Goal: Task Accomplishment & Management: Manage account settings

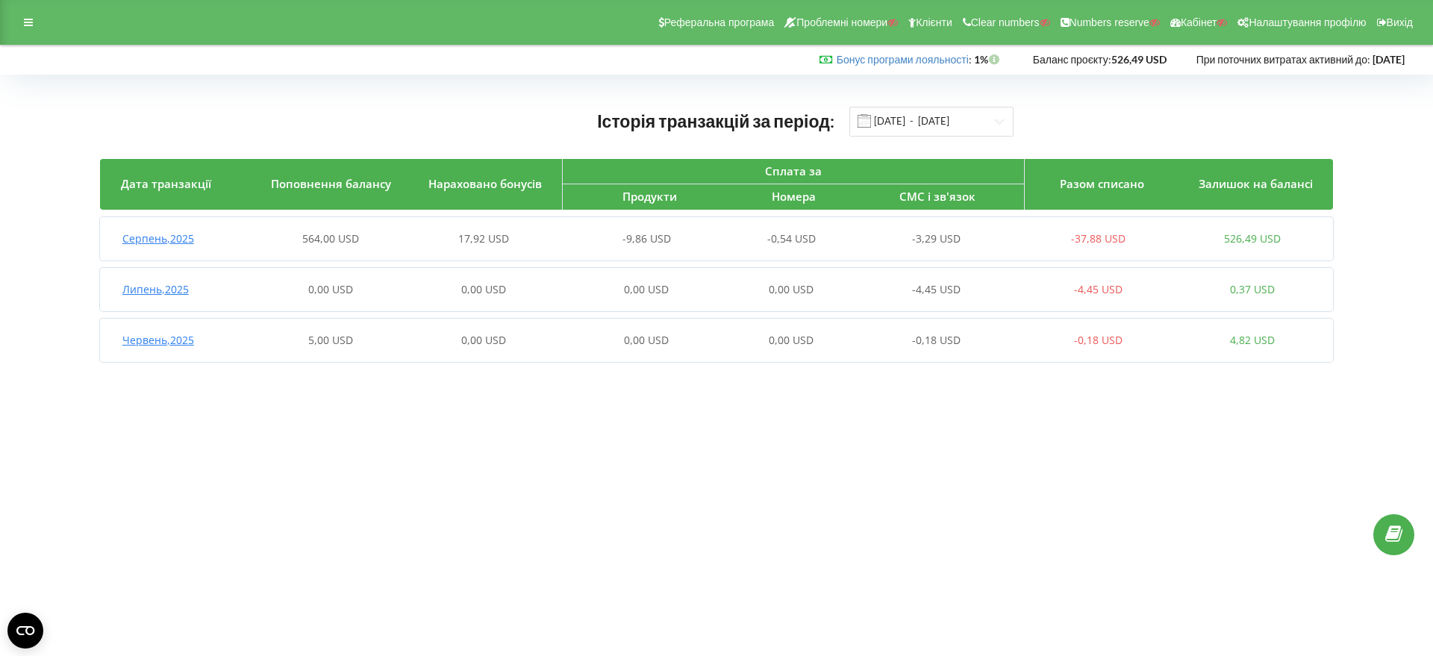
click at [501, 234] on span "17,92 USD" at bounding box center [483, 238] width 51 height 14
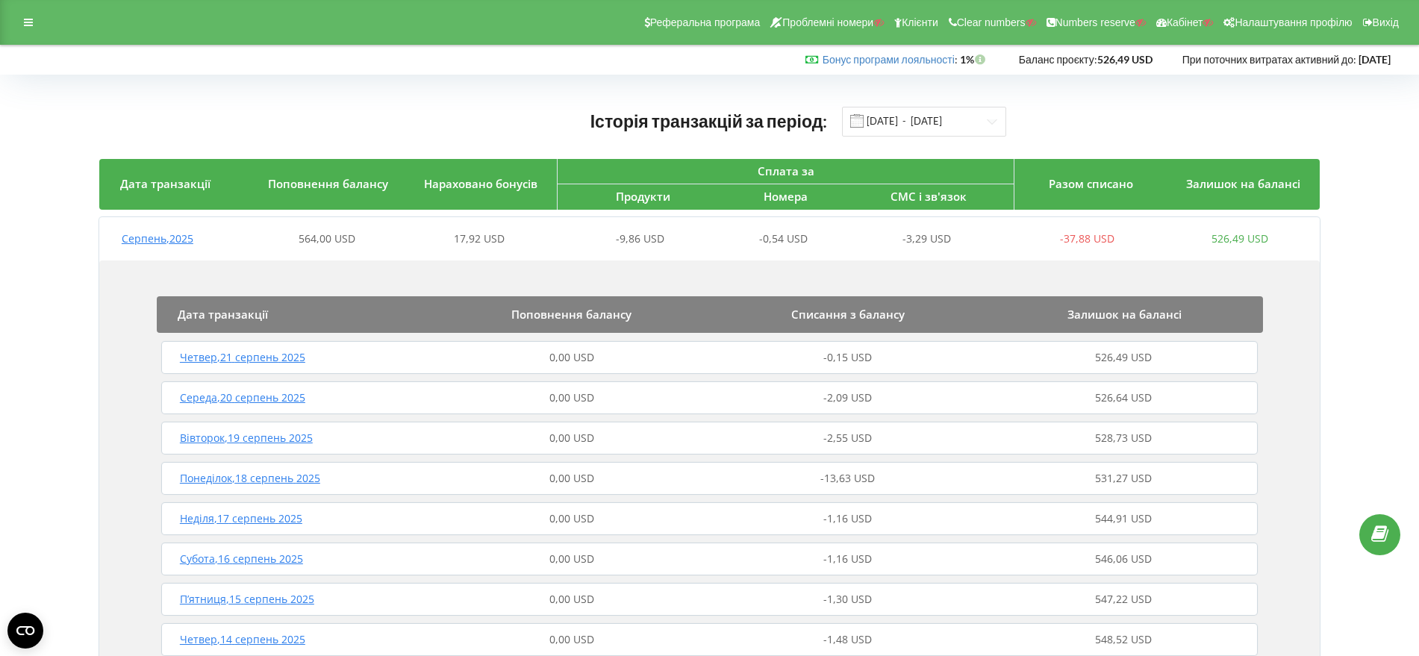
click at [646, 363] on div "0,00 USD" at bounding box center [572, 357] width 276 height 15
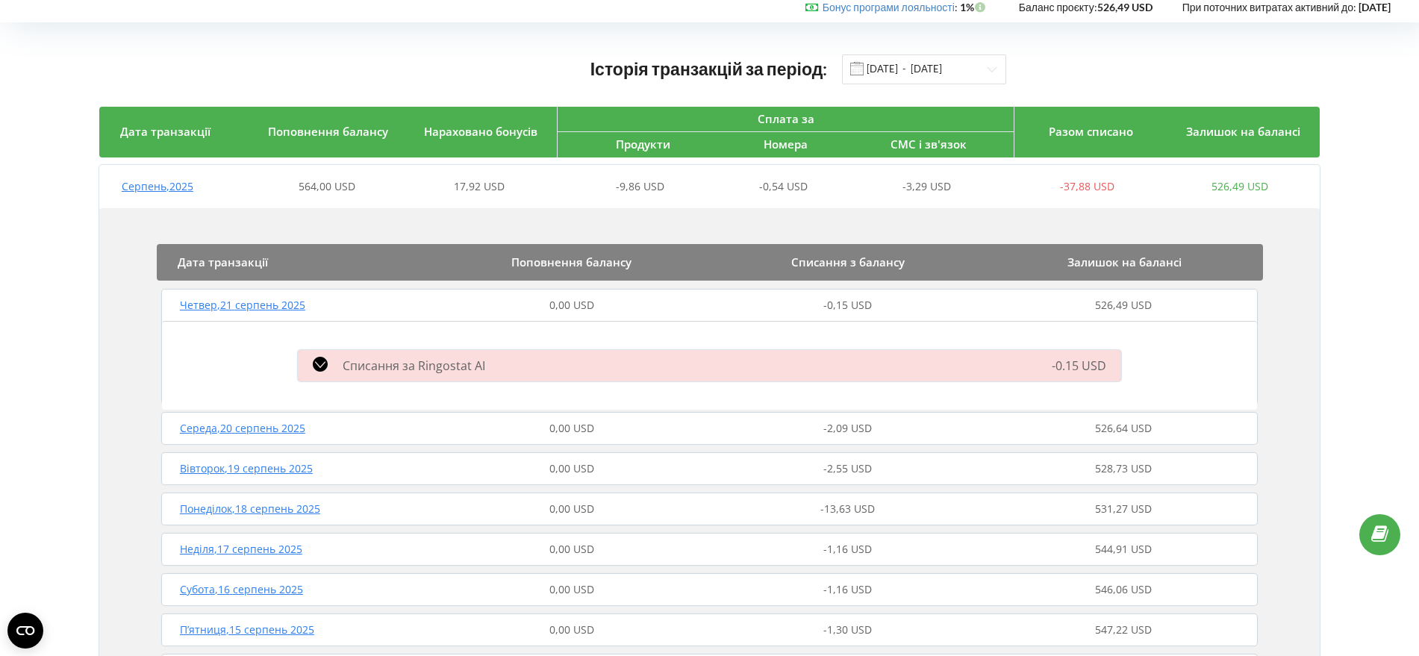
scroll to position [93, 0]
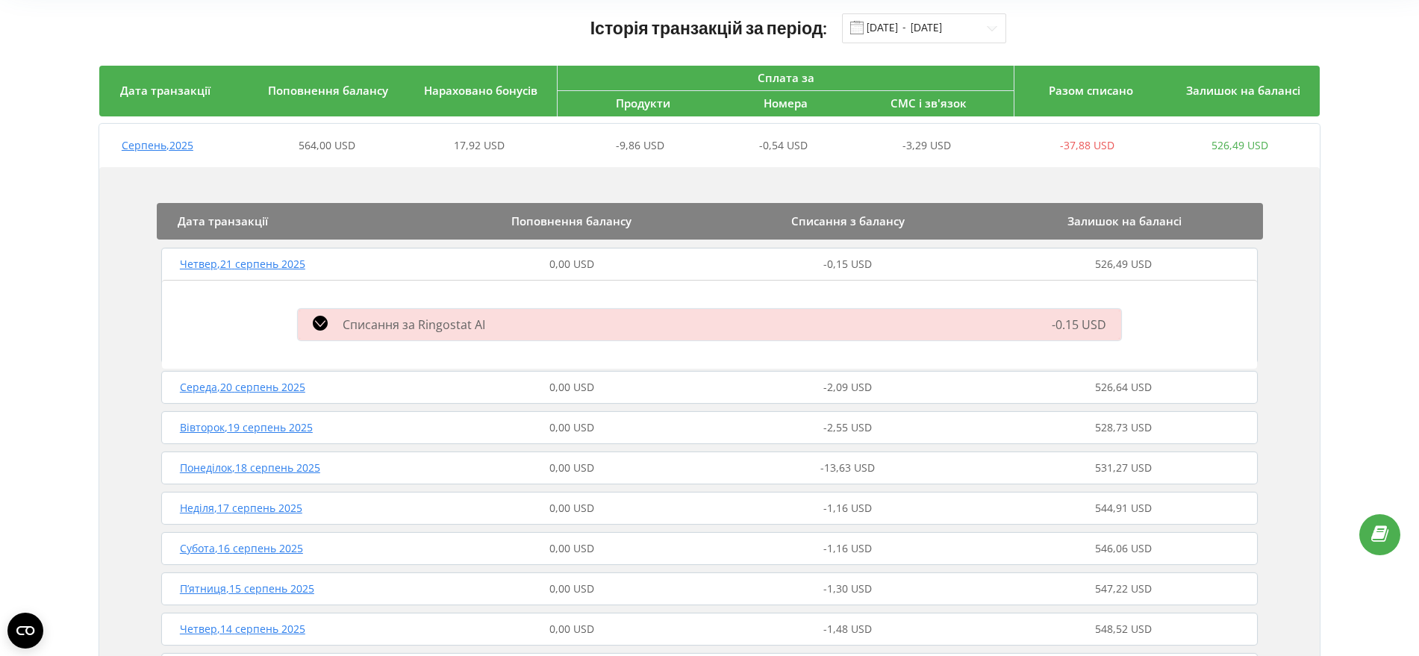
click at [513, 375] on div "Середа , 20 серпень 2025 0,00 USD -2,09 USD 526,64 USD" at bounding box center [709, 387] width 1104 height 36
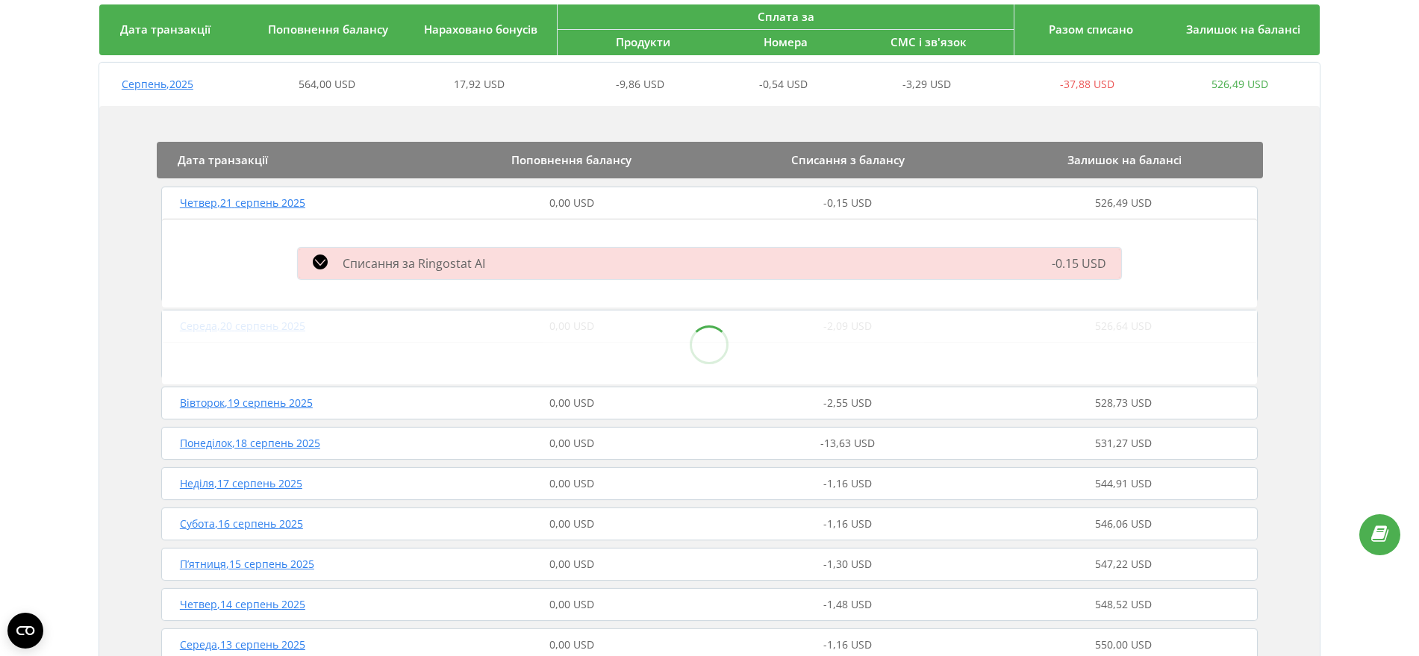
scroll to position [187, 0]
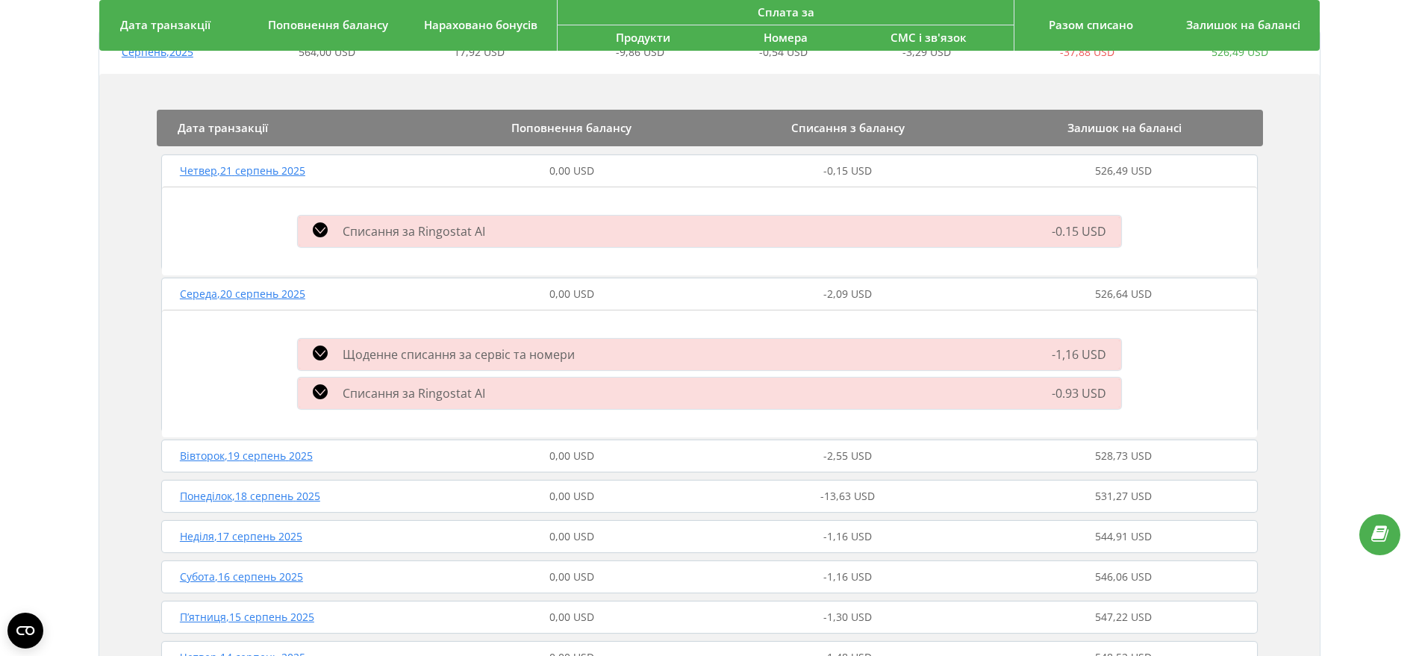
click at [483, 451] on div "0,00 USD" at bounding box center [572, 456] width 276 height 15
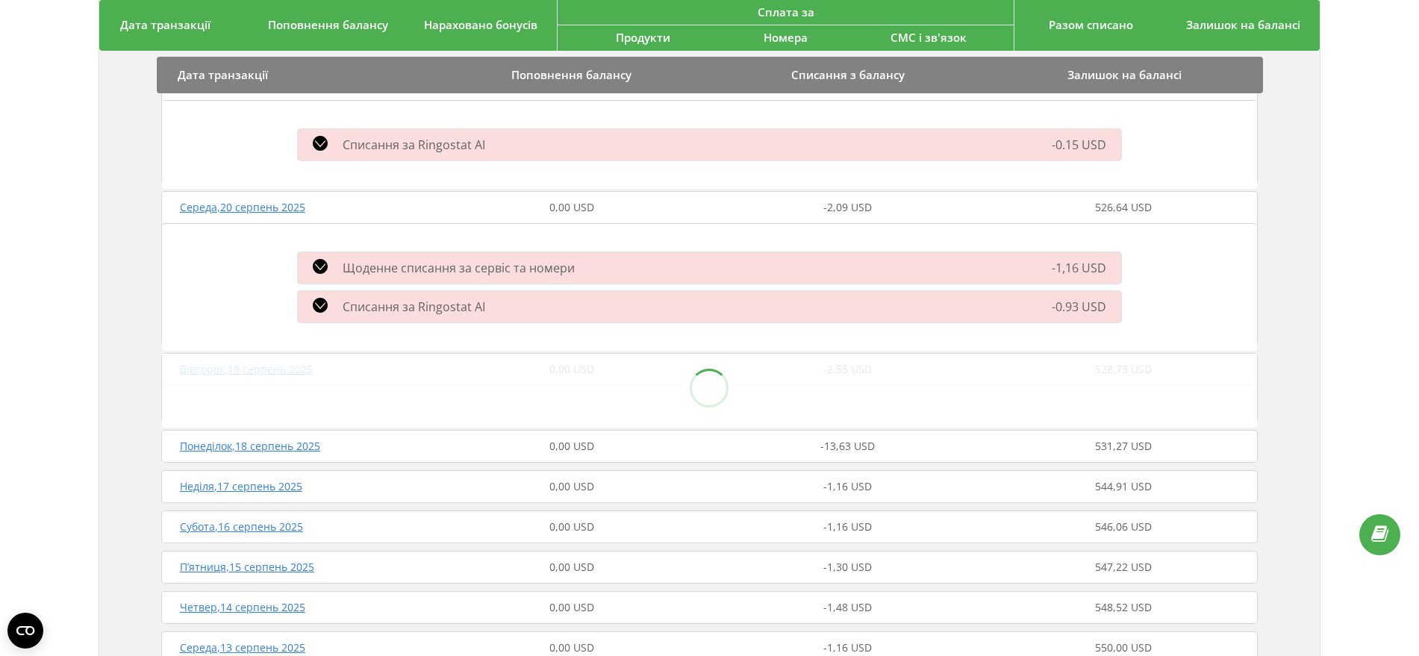
scroll to position [373, 0]
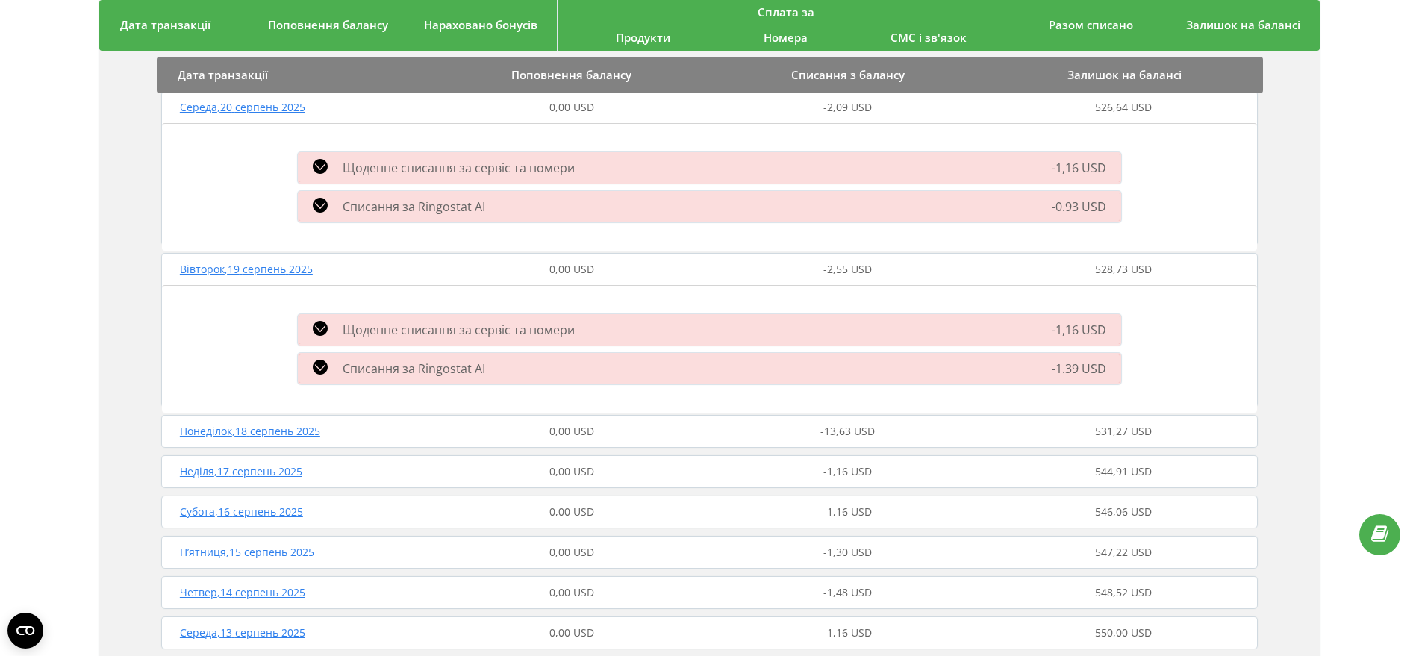
click at [499, 434] on div "0,00 USD" at bounding box center [572, 431] width 276 height 15
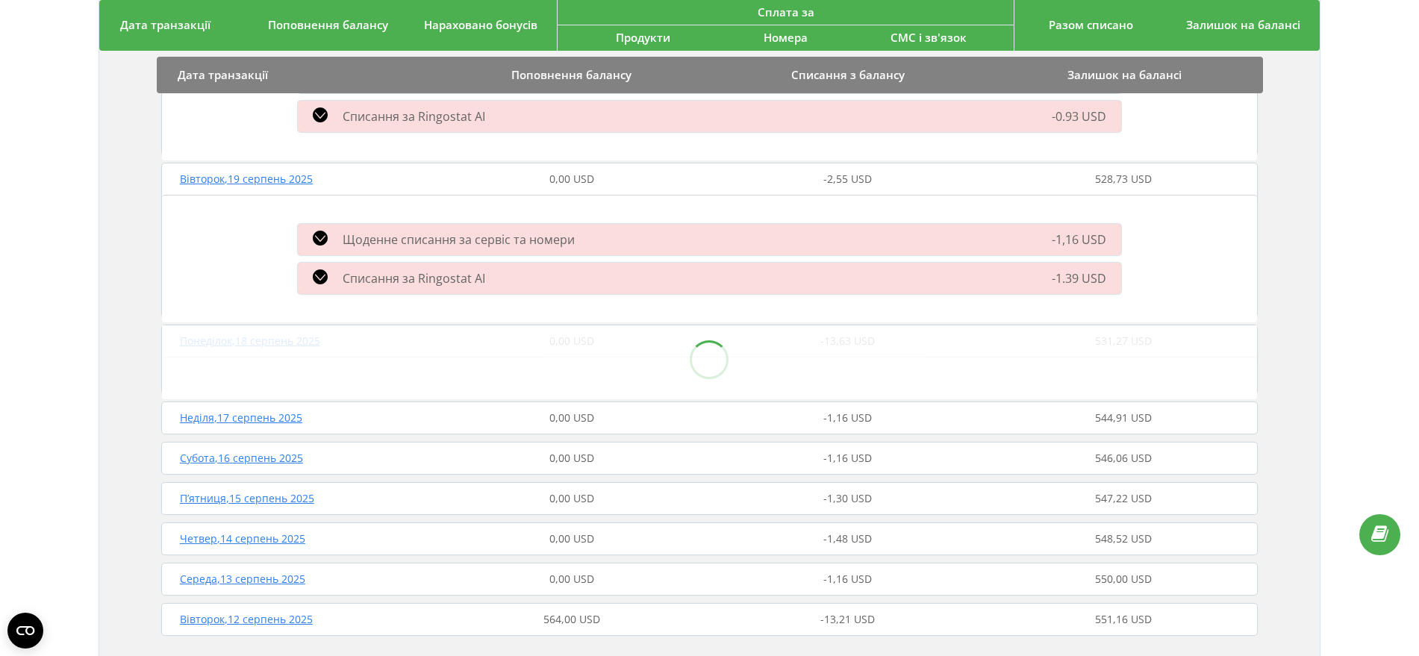
scroll to position [560, 0]
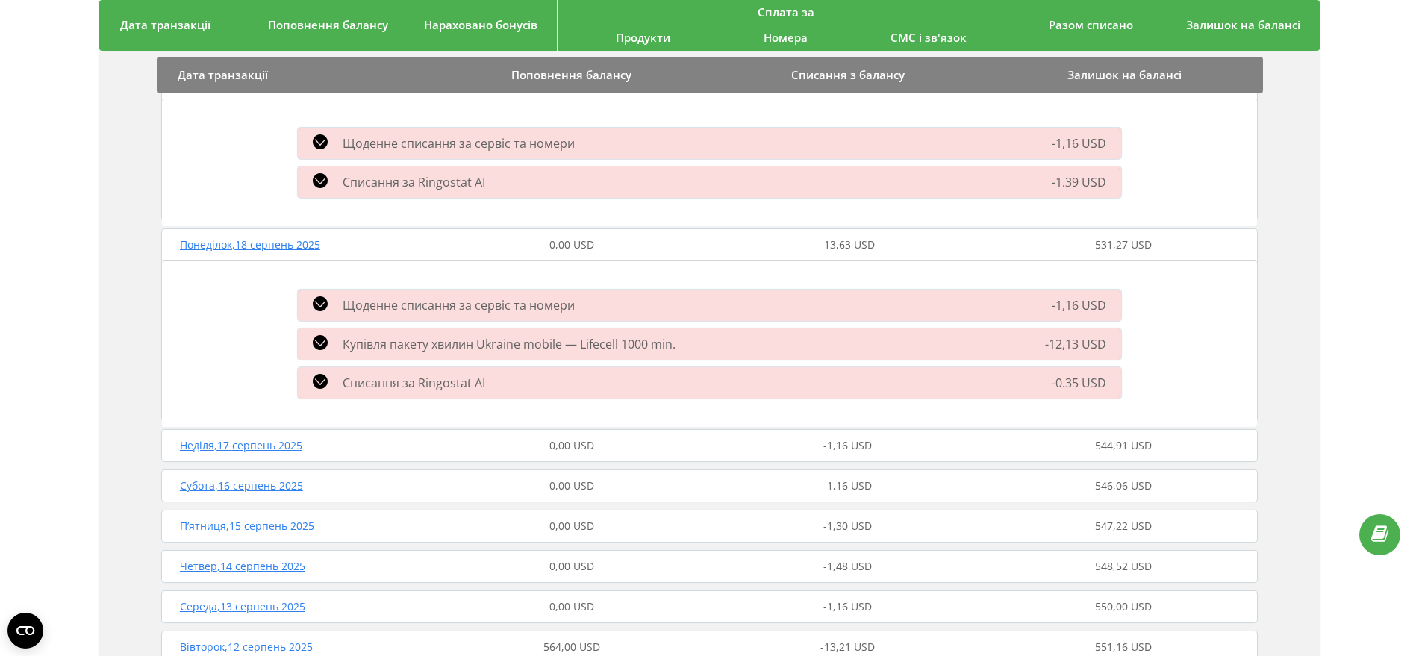
click at [505, 449] on div "0,00 USD" at bounding box center [572, 445] width 276 height 15
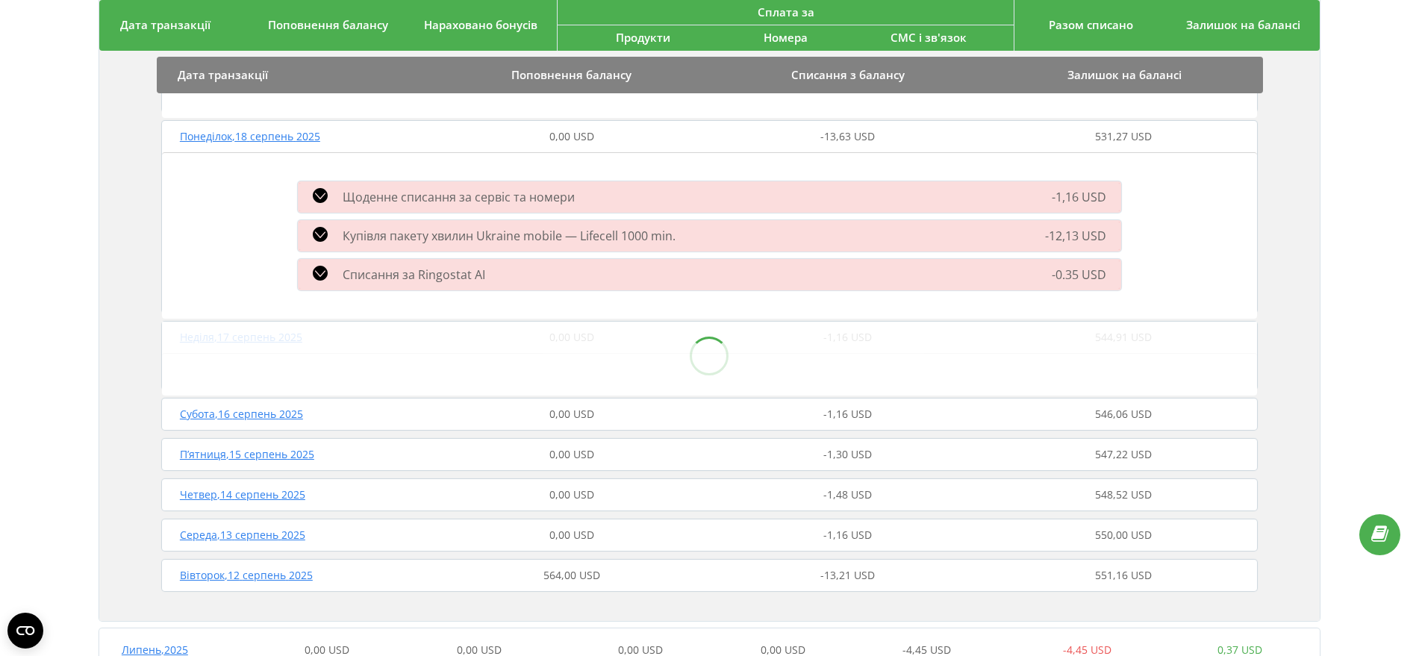
scroll to position [746, 0]
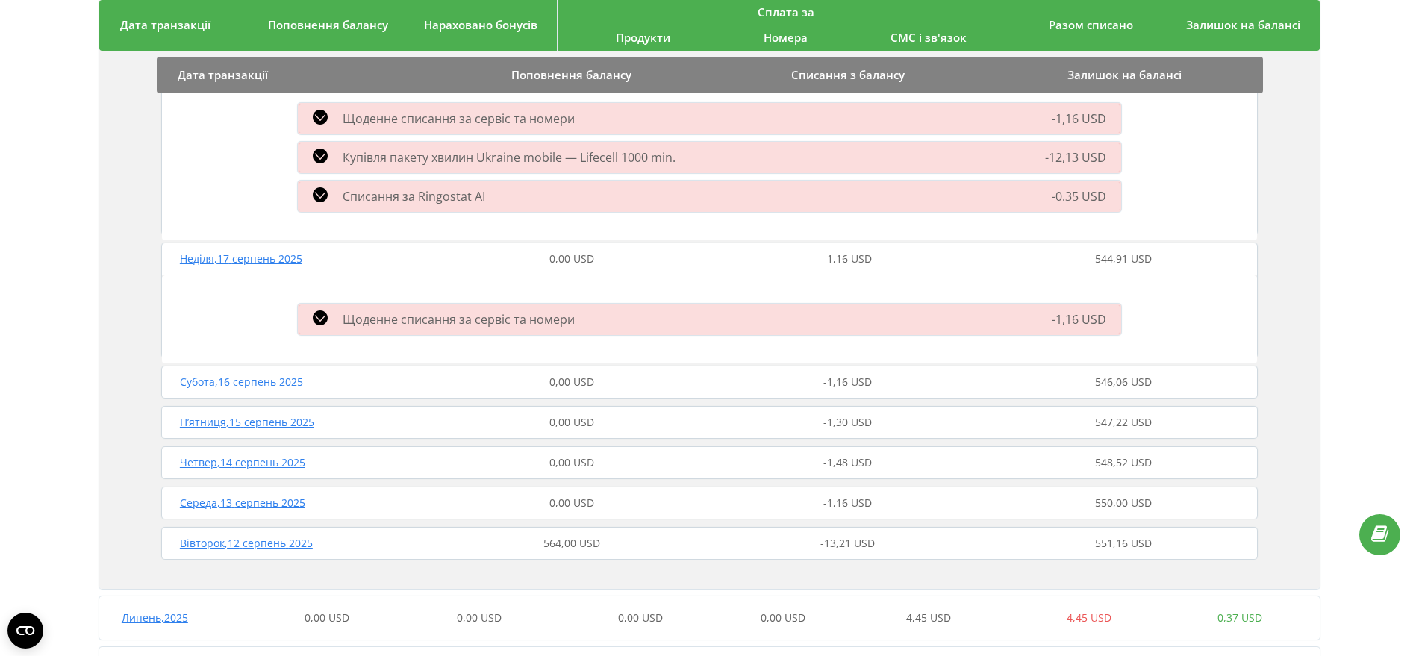
click at [551, 398] on div "Субота , 16 серпень 2025 0,00 USD -1,16 USD 546,06 USD" at bounding box center [709, 382] width 1104 height 36
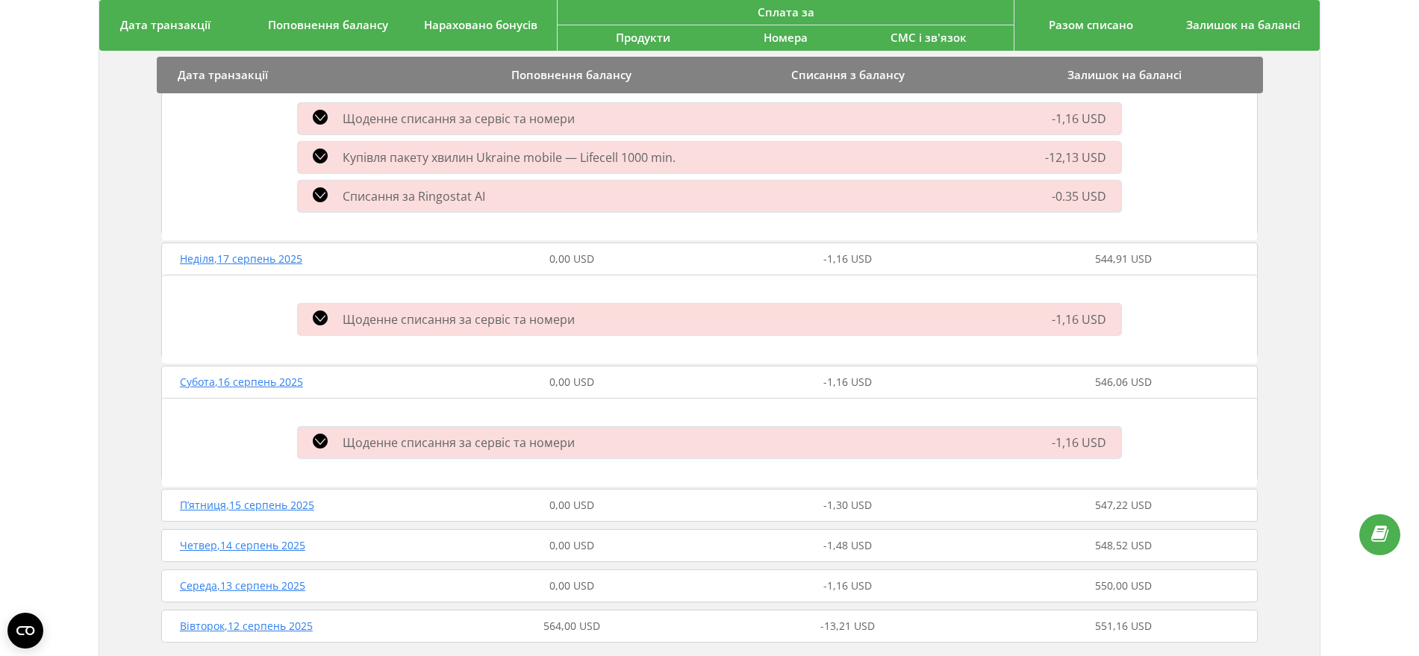
click at [393, 519] on div "П’ятниця , 15 серпень 2025 0,00 USD -1,30 USD 547,22 USD" at bounding box center [709, 505] width 1104 height 36
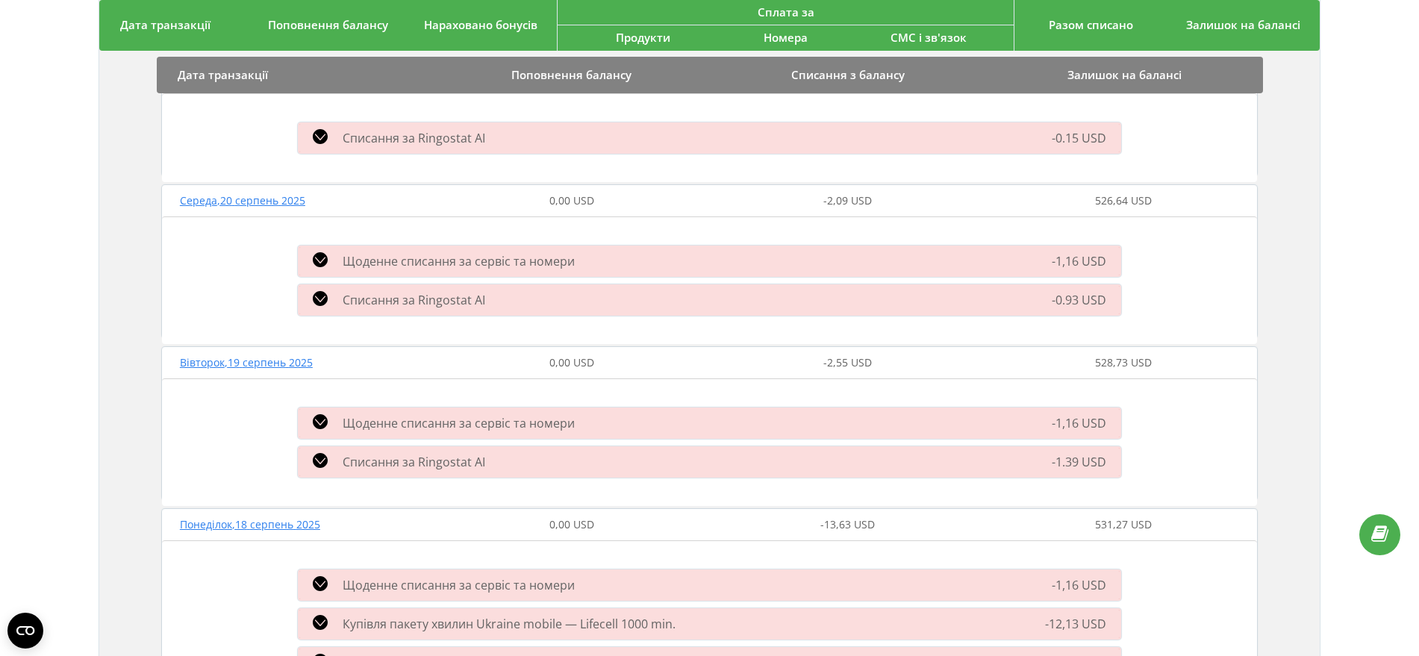
scroll to position [0, 0]
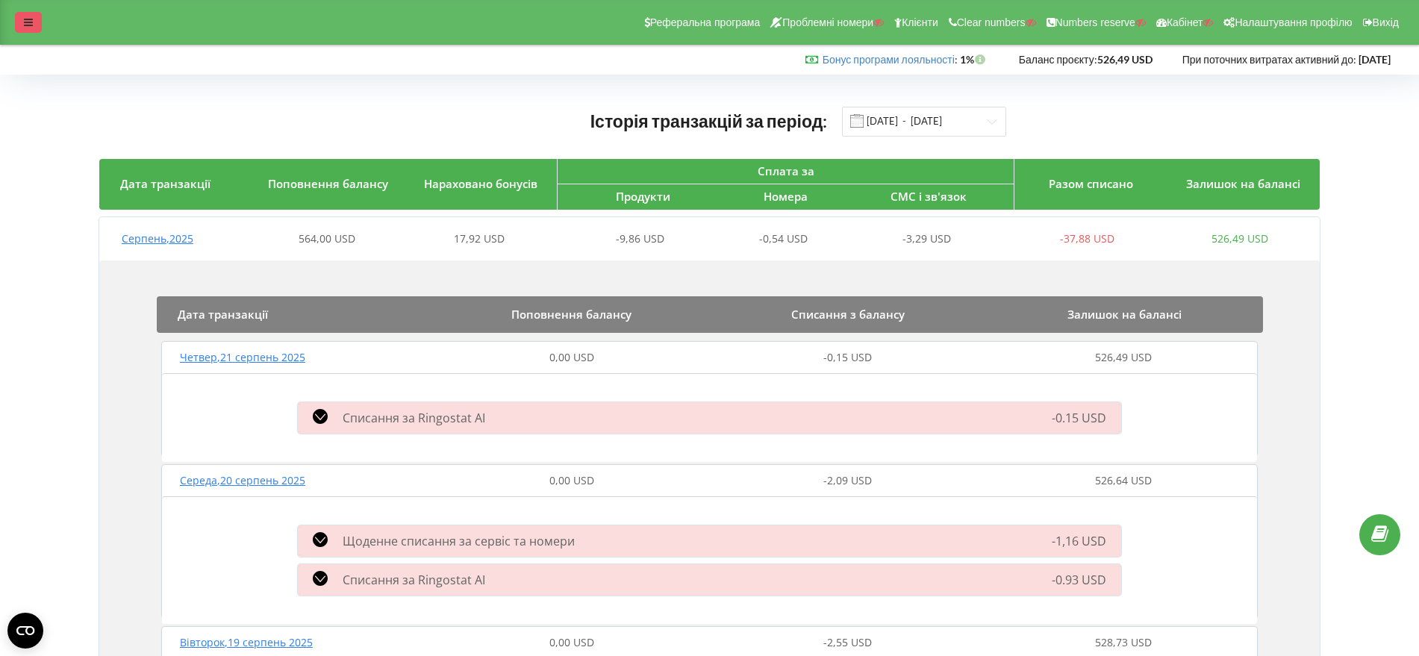
click at [28, 26] on icon at bounding box center [28, 22] width 9 height 10
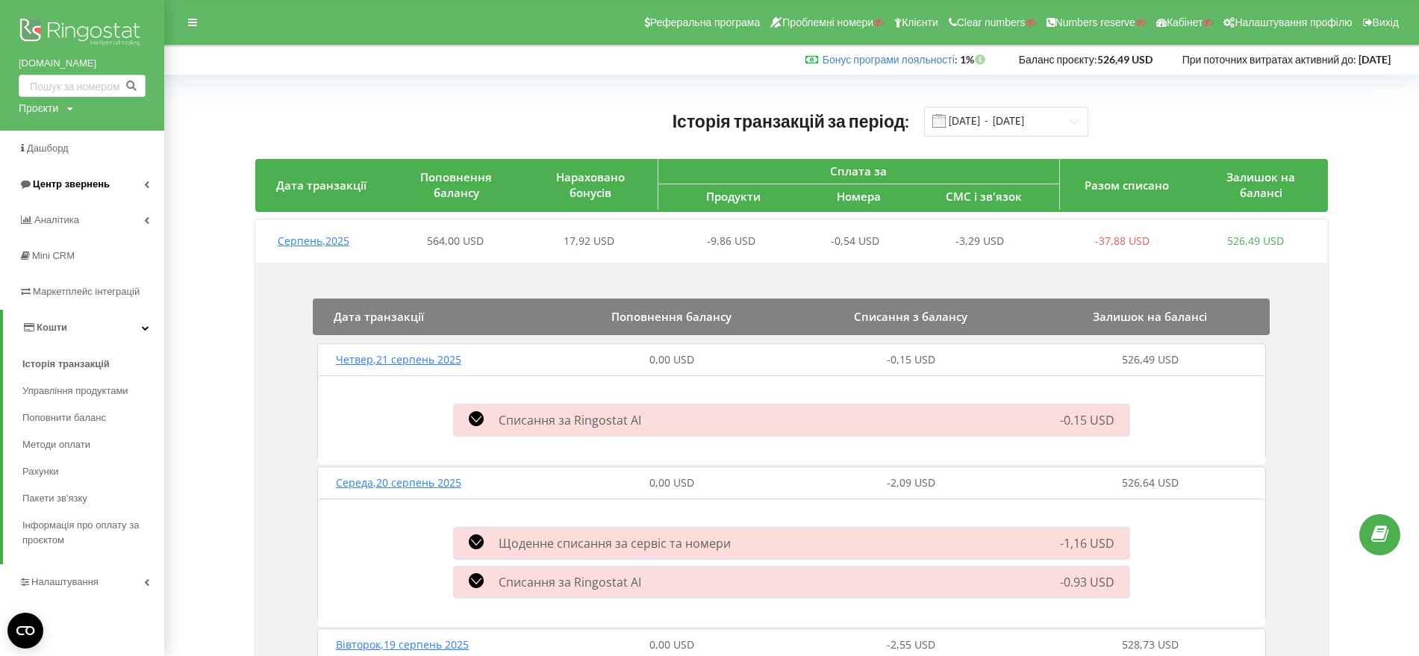
click at [41, 184] on span "Центр звернень" at bounding box center [71, 183] width 77 height 11
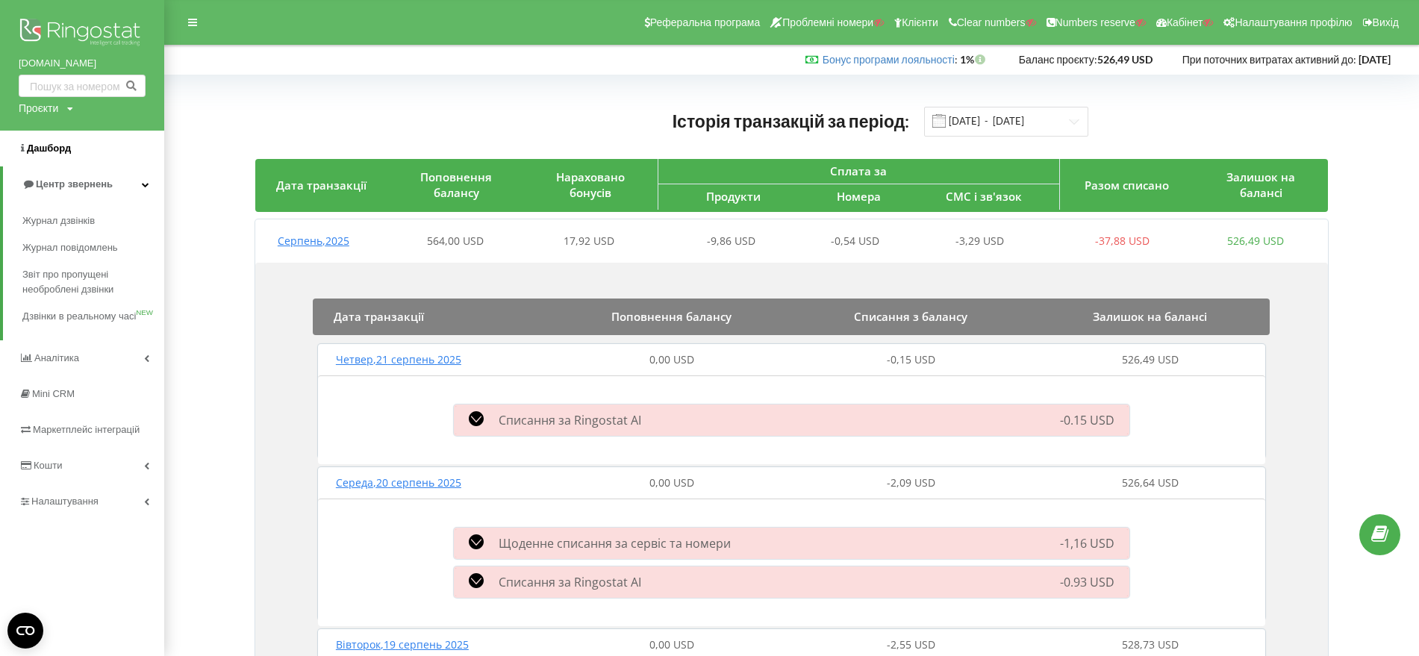
drag, startPoint x: 32, startPoint y: 144, endPoint x: 30, endPoint y: 151, distance: 7.8
click at [31, 143] on span "Дашборд" at bounding box center [49, 148] width 44 height 11
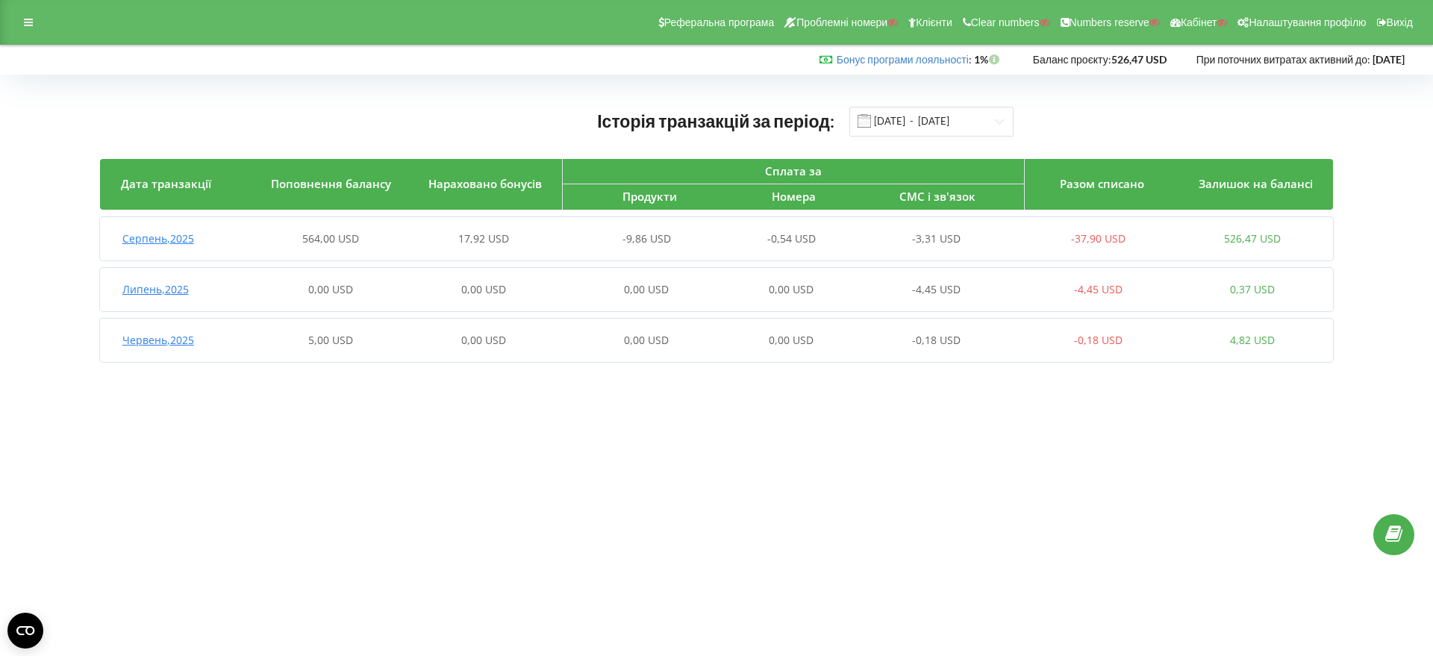
click at [284, 238] on div "564,00 USD" at bounding box center [331, 238] width 154 height 15
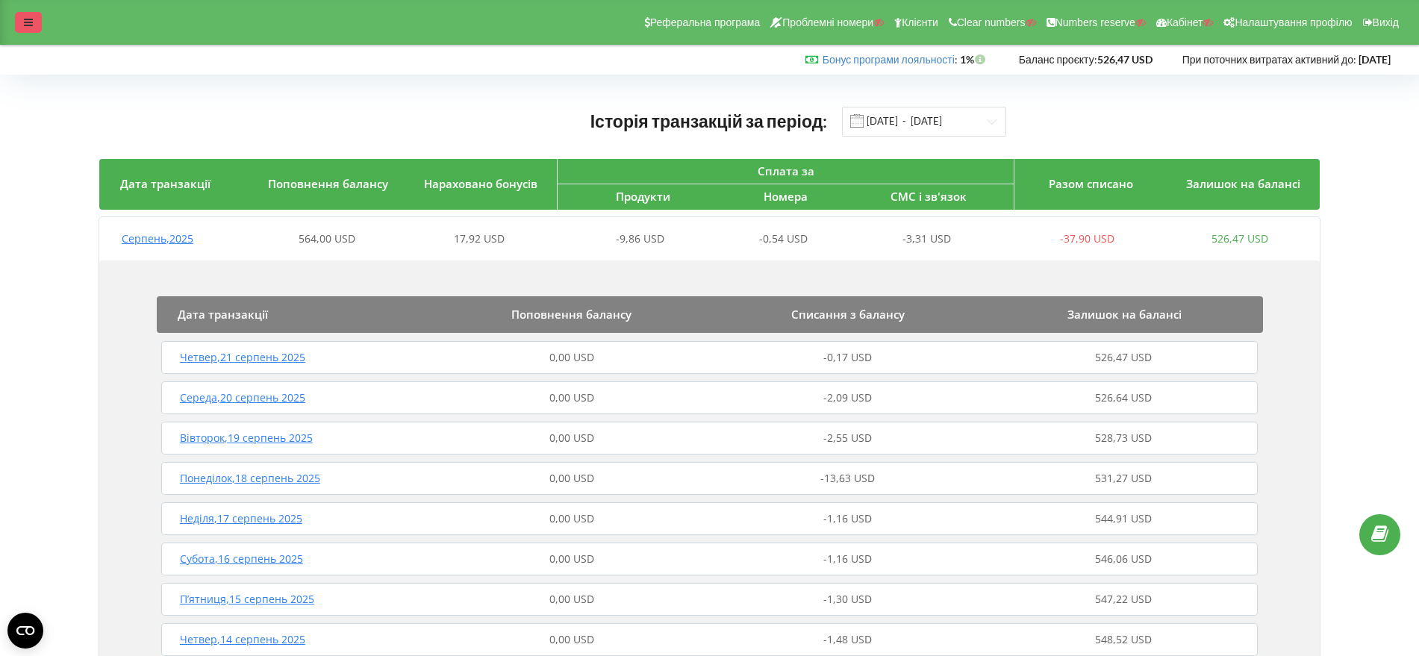
click at [28, 29] on div at bounding box center [28, 22] width 27 height 21
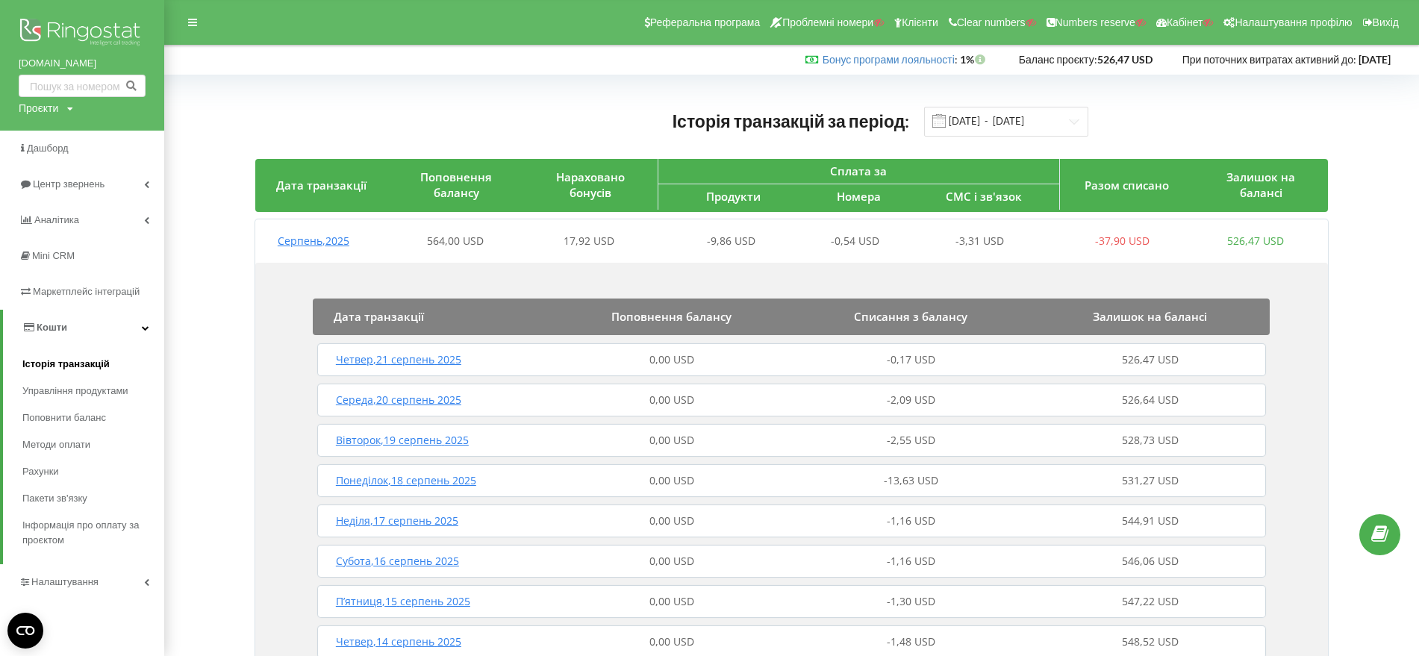
click at [50, 361] on span "Історія транзакцій" at bounding box center [65, 364] width 87 height 15
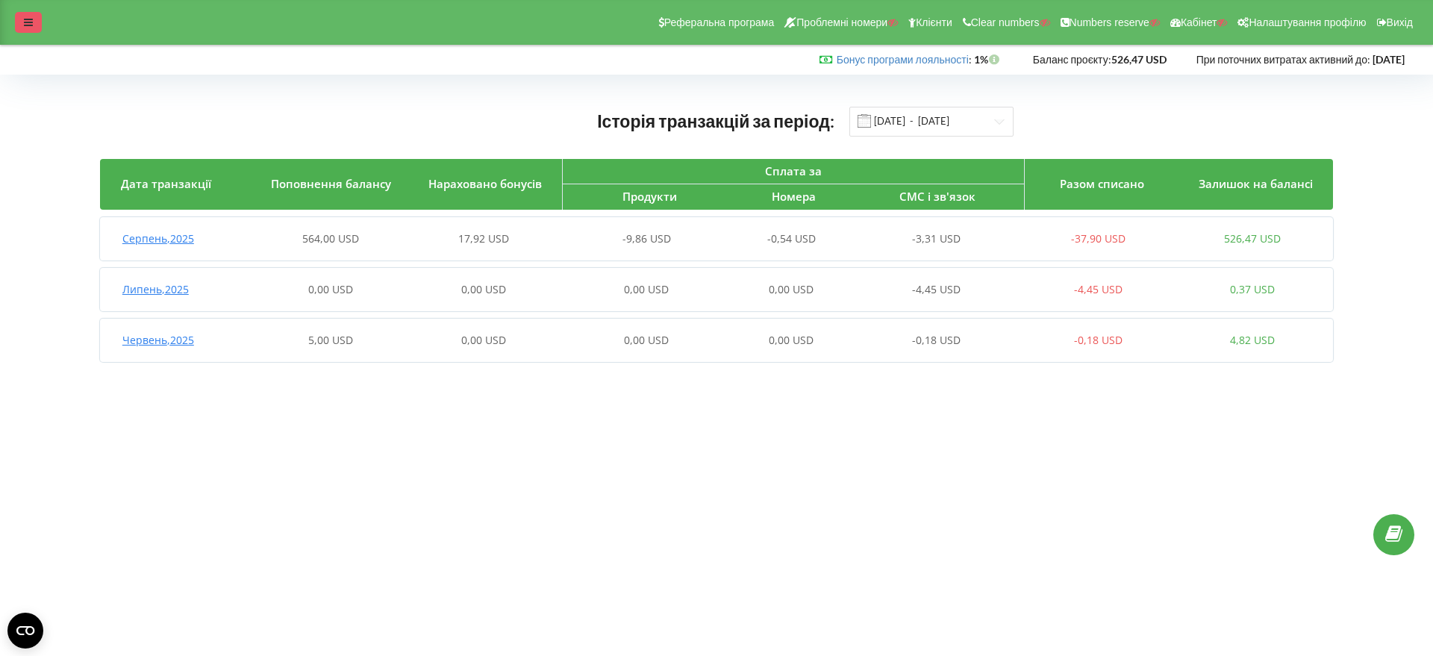
click at [24, 16] on div at bounding box center [28, 22] width 27 height 21
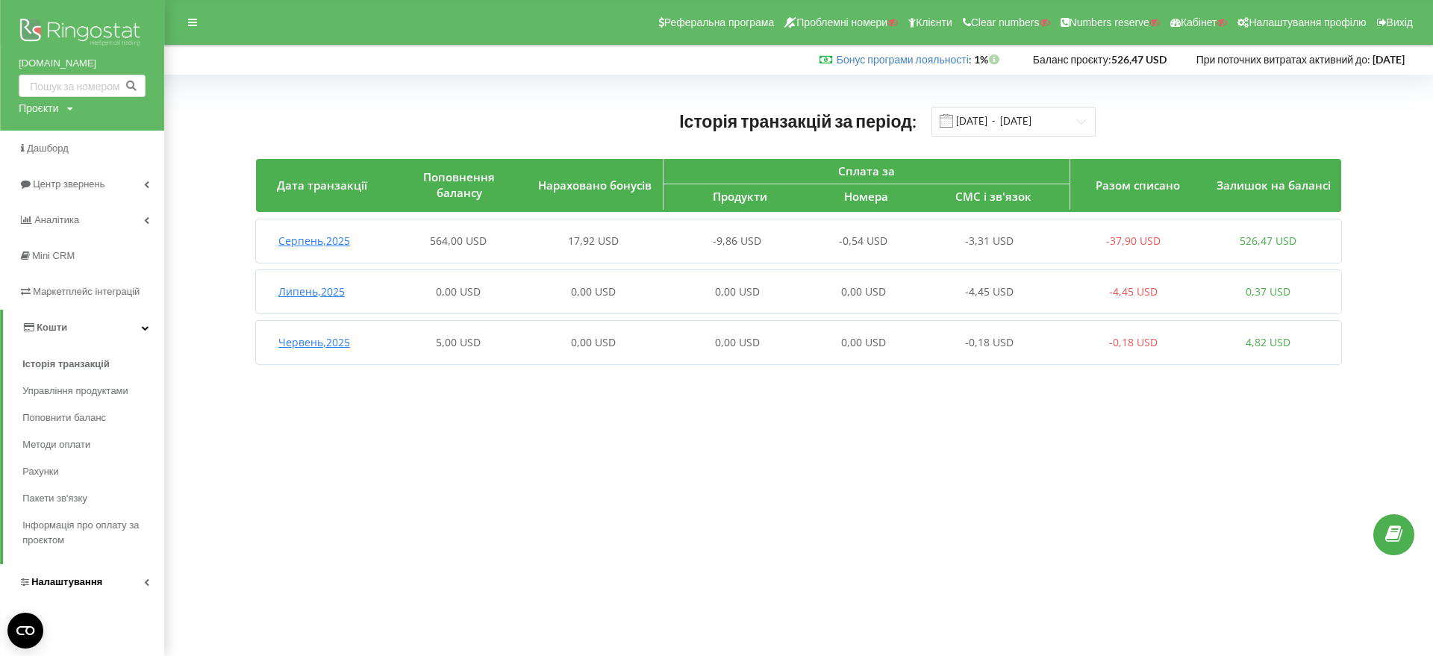
click at [65, 577] on span "Налаштування" at bounding box center [66, 581] width 71 height 11
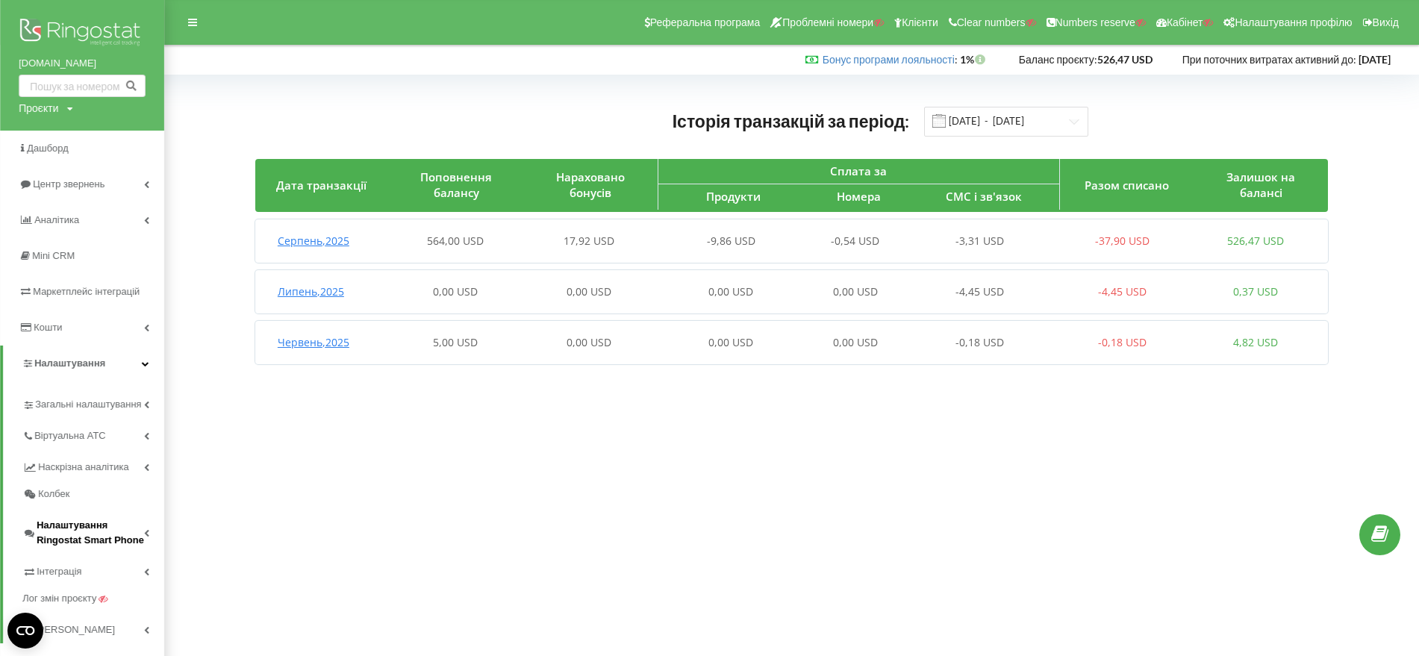
click at [62, 529] on span "Налаштування Ringostat Smart Phone" at bounding box center [90, 533] width 107 height 30
click at [60, 577] on link "Power Dialer" at bounding box center [104, 583] width 119 height 19
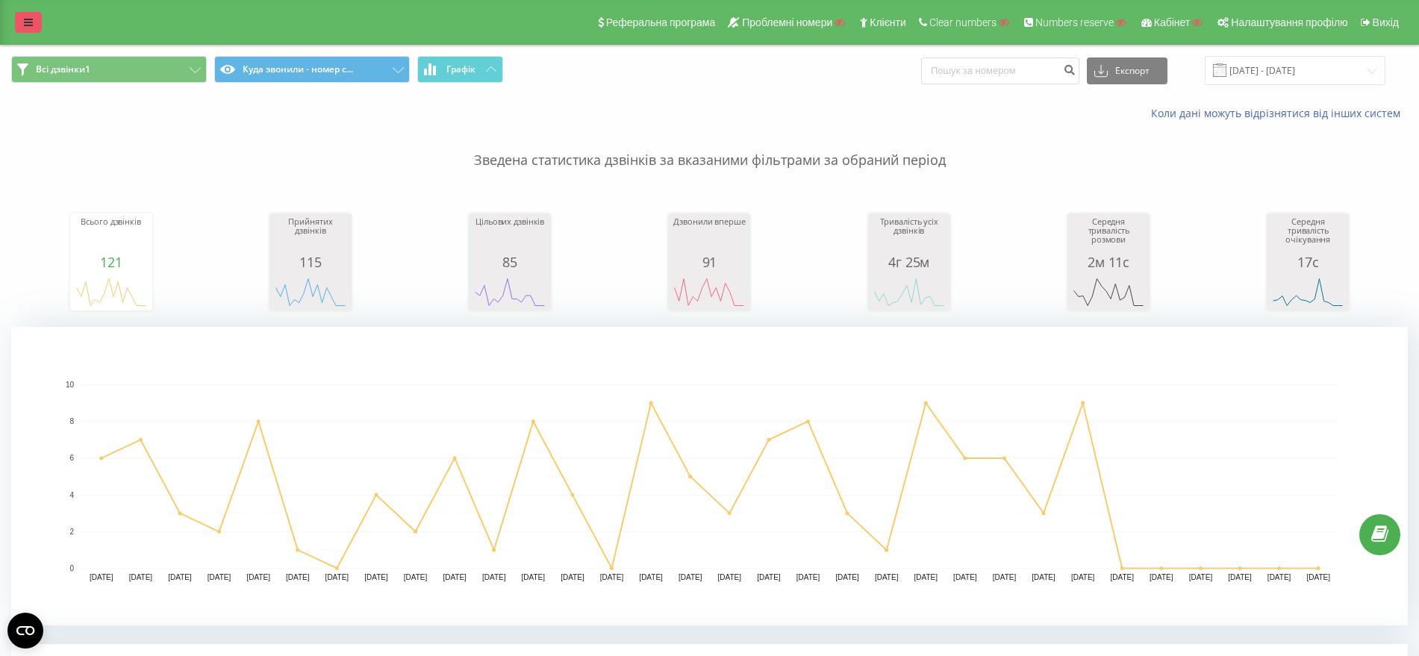
click at [27, 24] on icon at bounding box center [28, 22] width 9 height 10
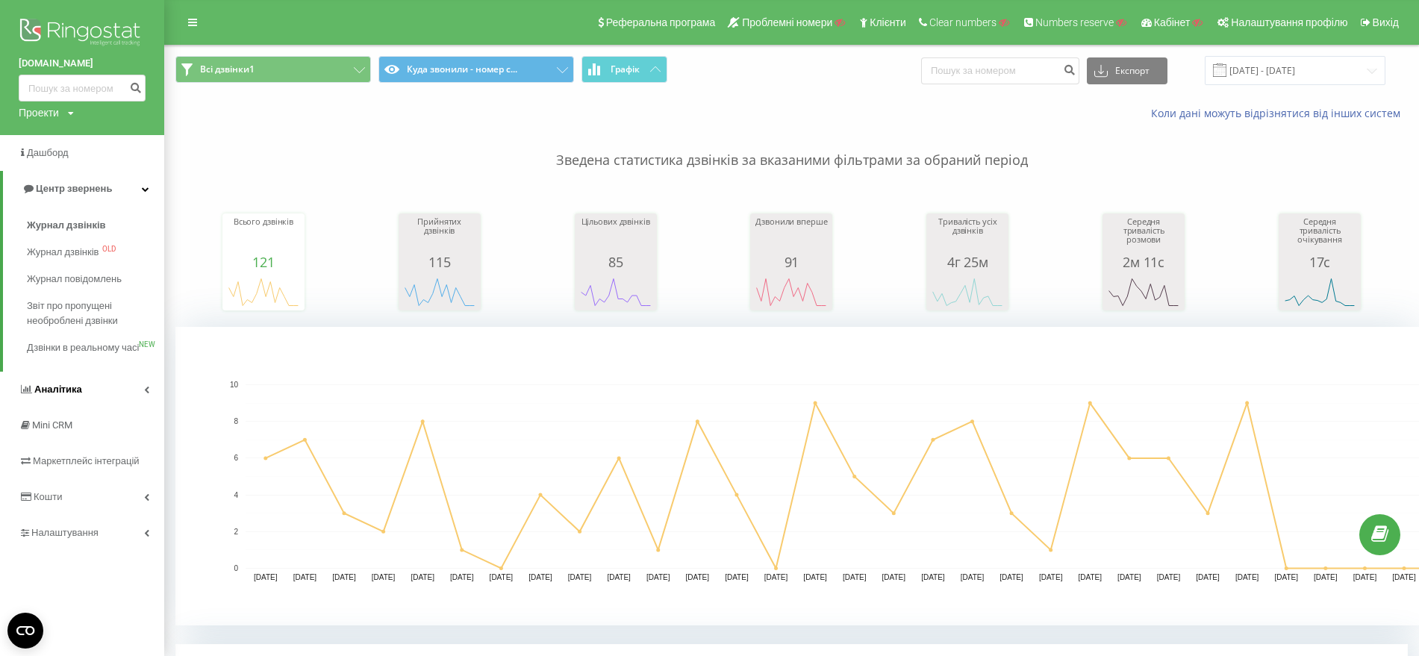
click at [23, 394] on icon at bounding box center [26, 389] width 11 height 10
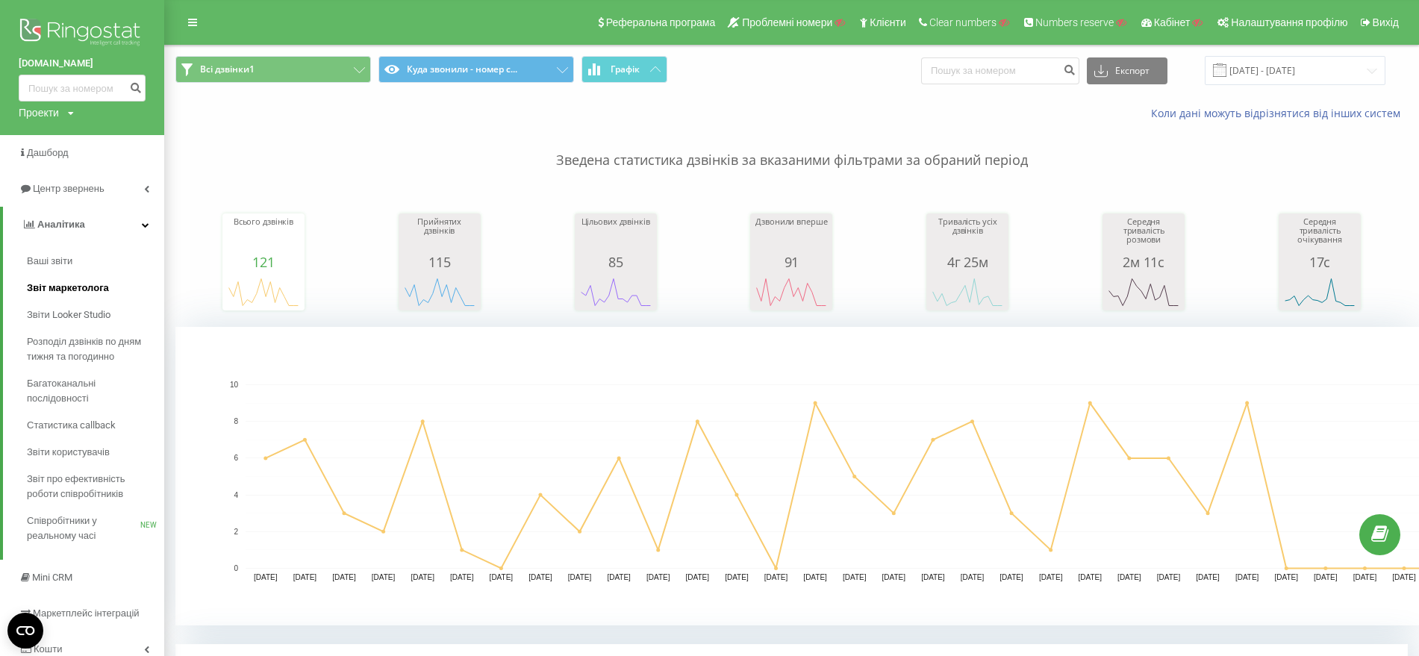
click at [34, 289] on span "Звіт маркетолога" at bounding box center [68, 288] width 82 height 15
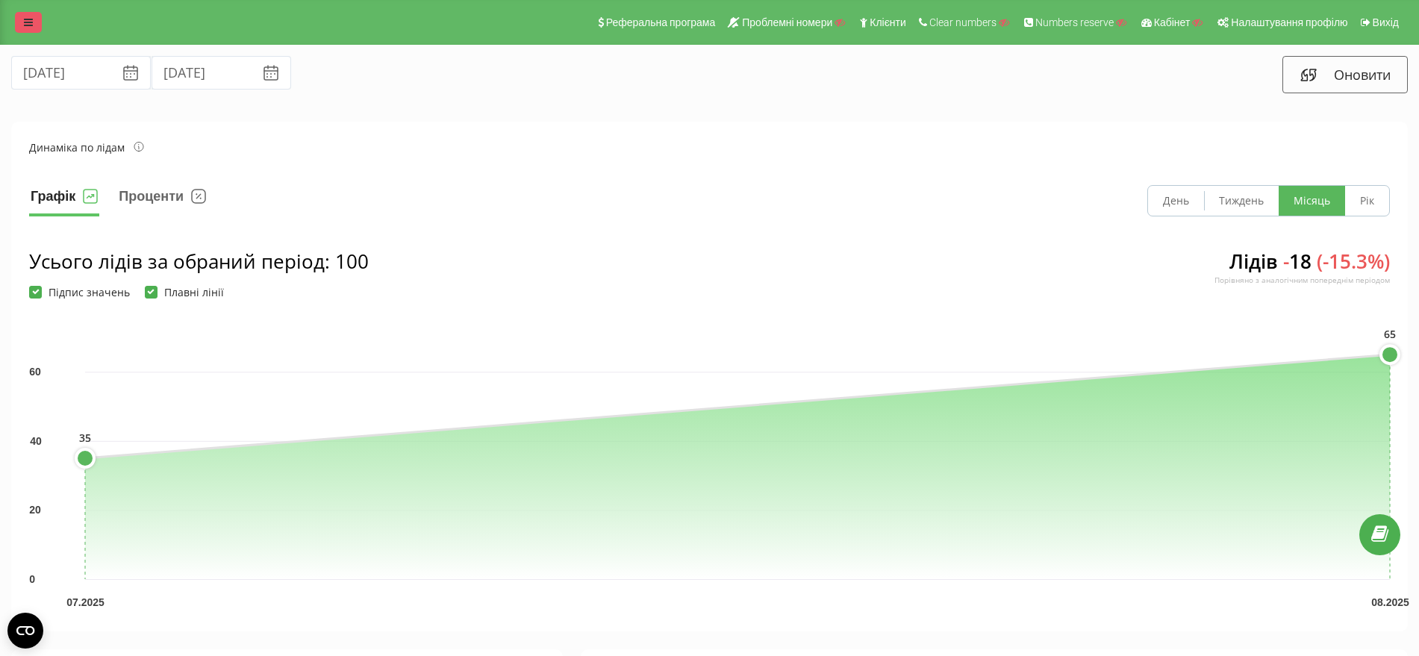
click at [40, 20] on link at bounding box center [28, 22] width 27 height 21
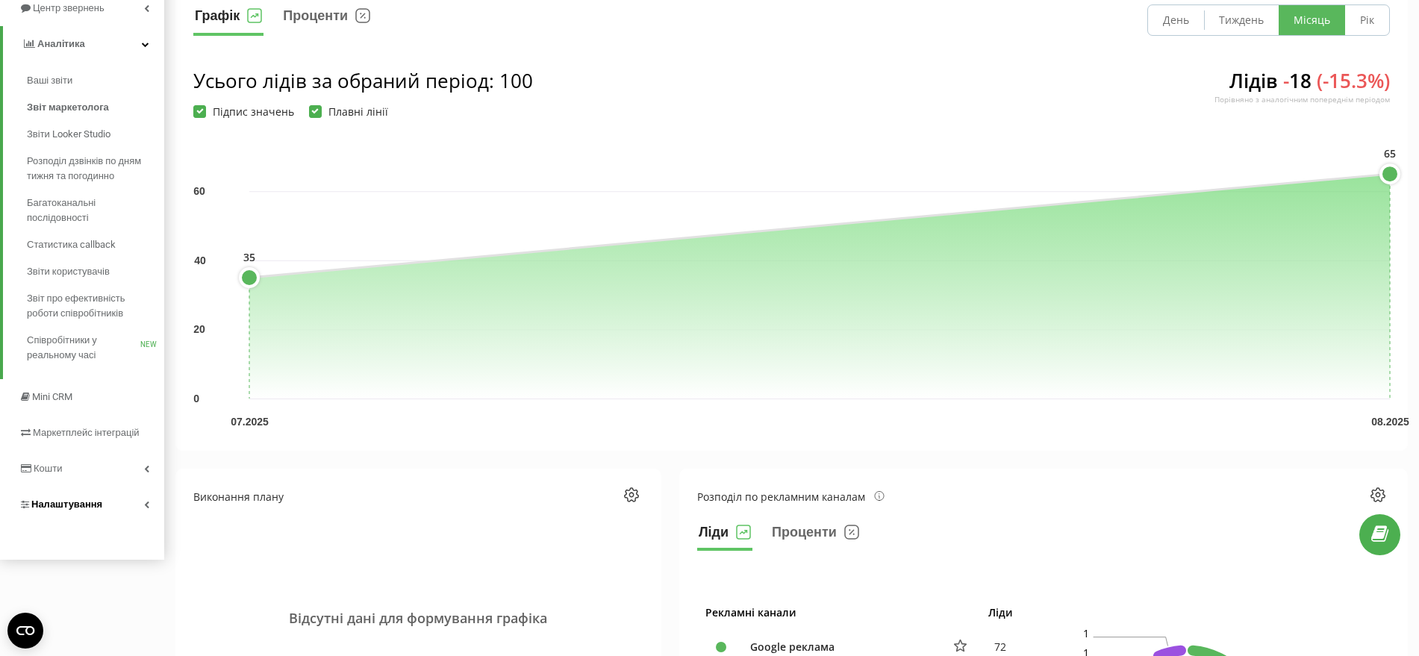
scroll to position [187, 0]
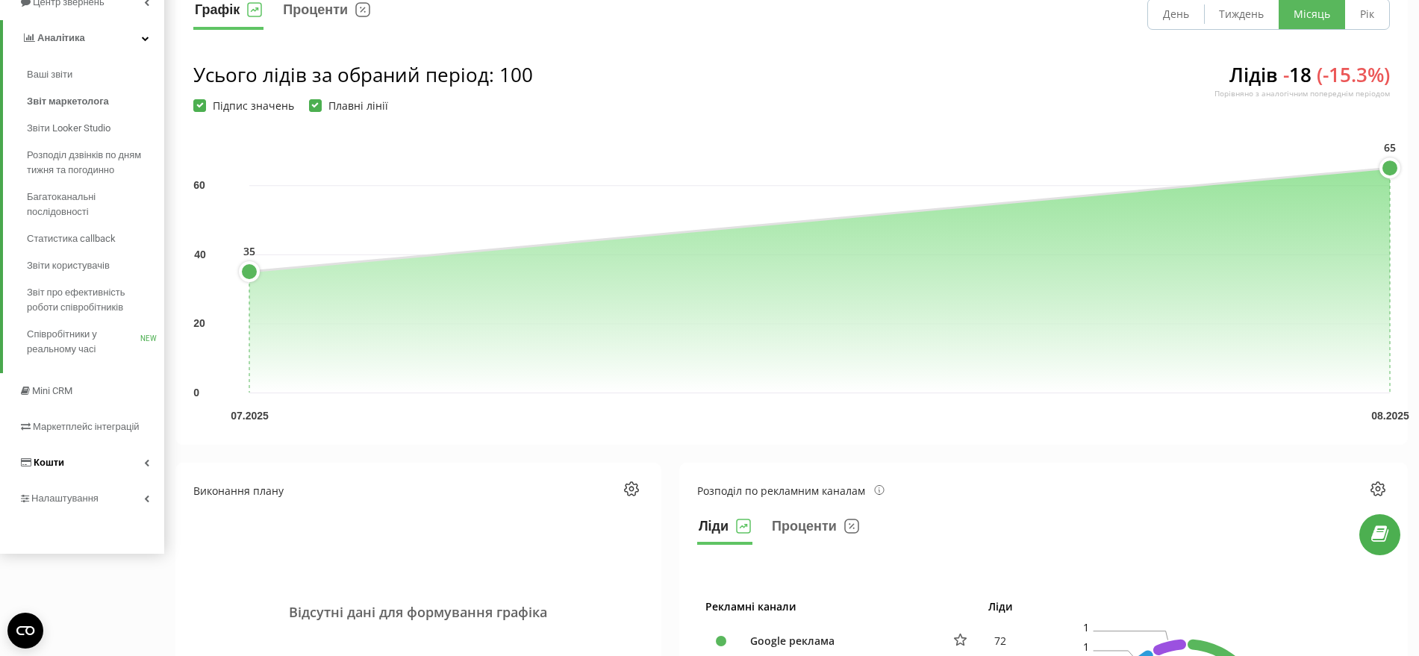
click at [54, 462] on span "Кошти" at bounding box center [49, 462] width 31 height 11
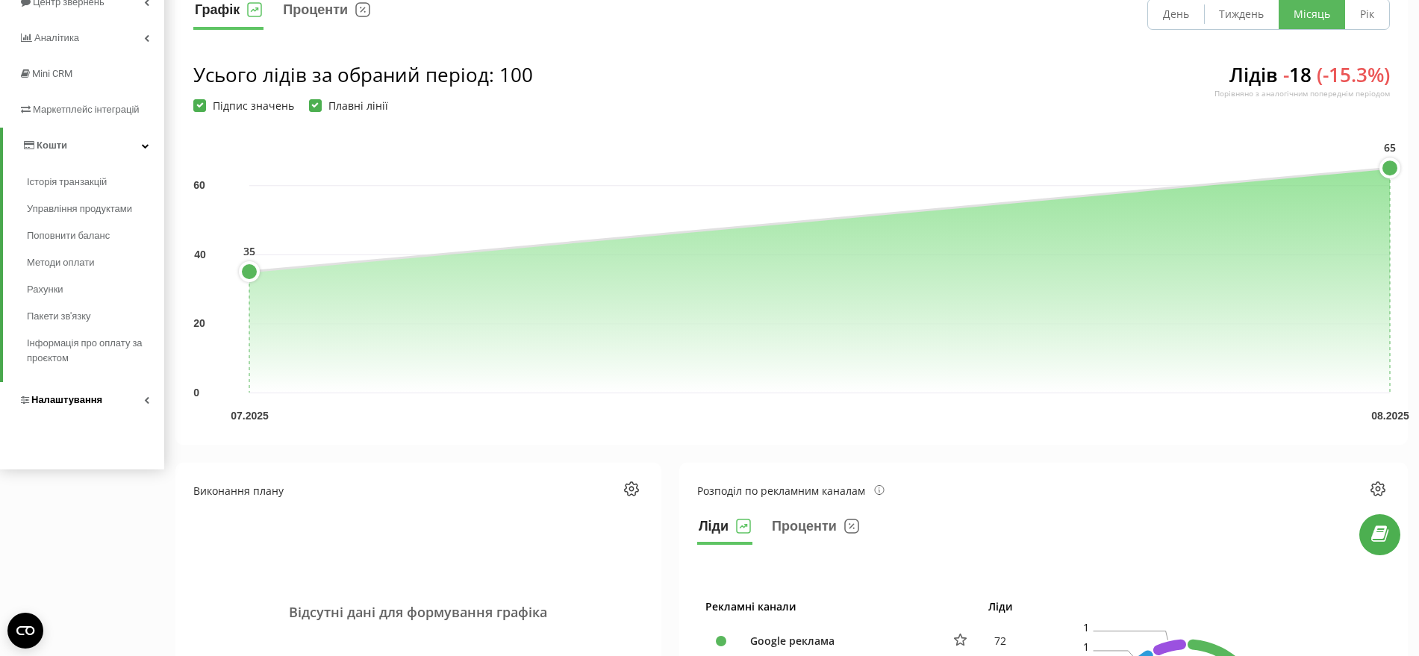
click at [57, 405] on span "Налаштування" at bounding box center [66, 399] width 71 height 11
click at [72, 285] on span "Наскрізна аналітика" at bounding box center [91, 285] width 96 height 15
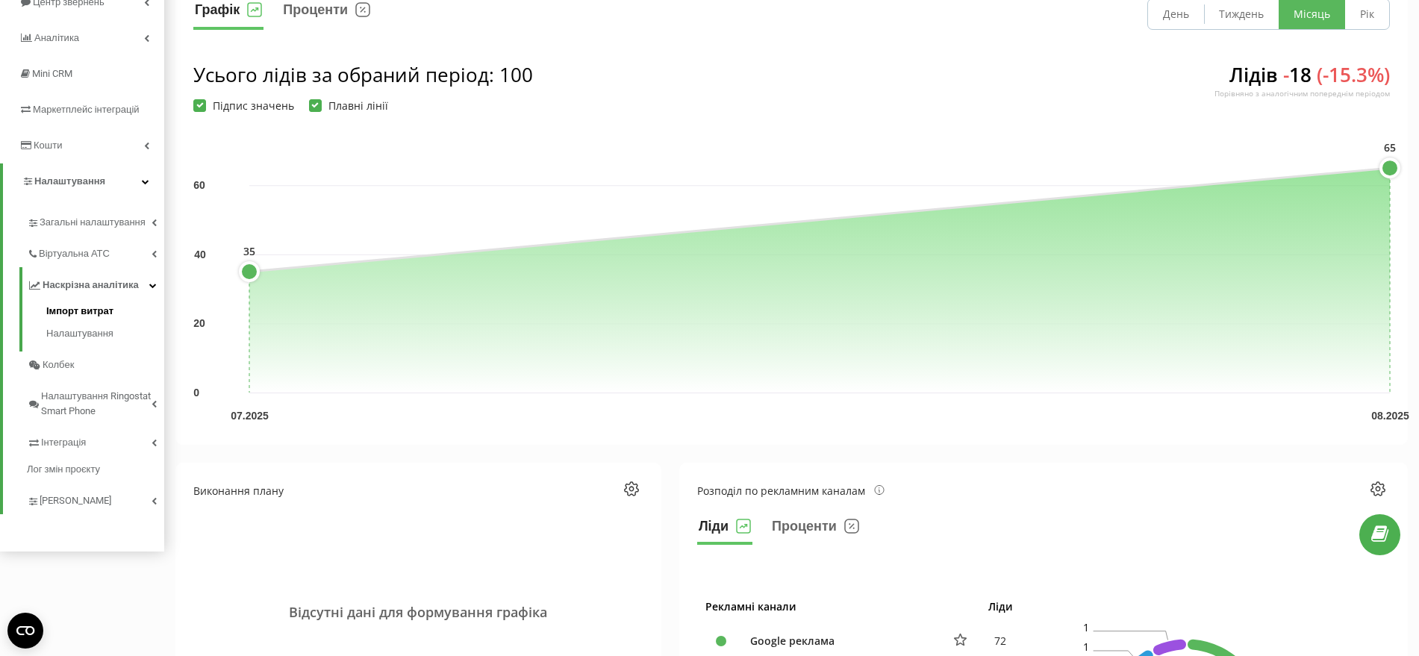
click at [56, 316] on span "Імпорт витрат" at bounding box center [79, 311] width 67 height 15
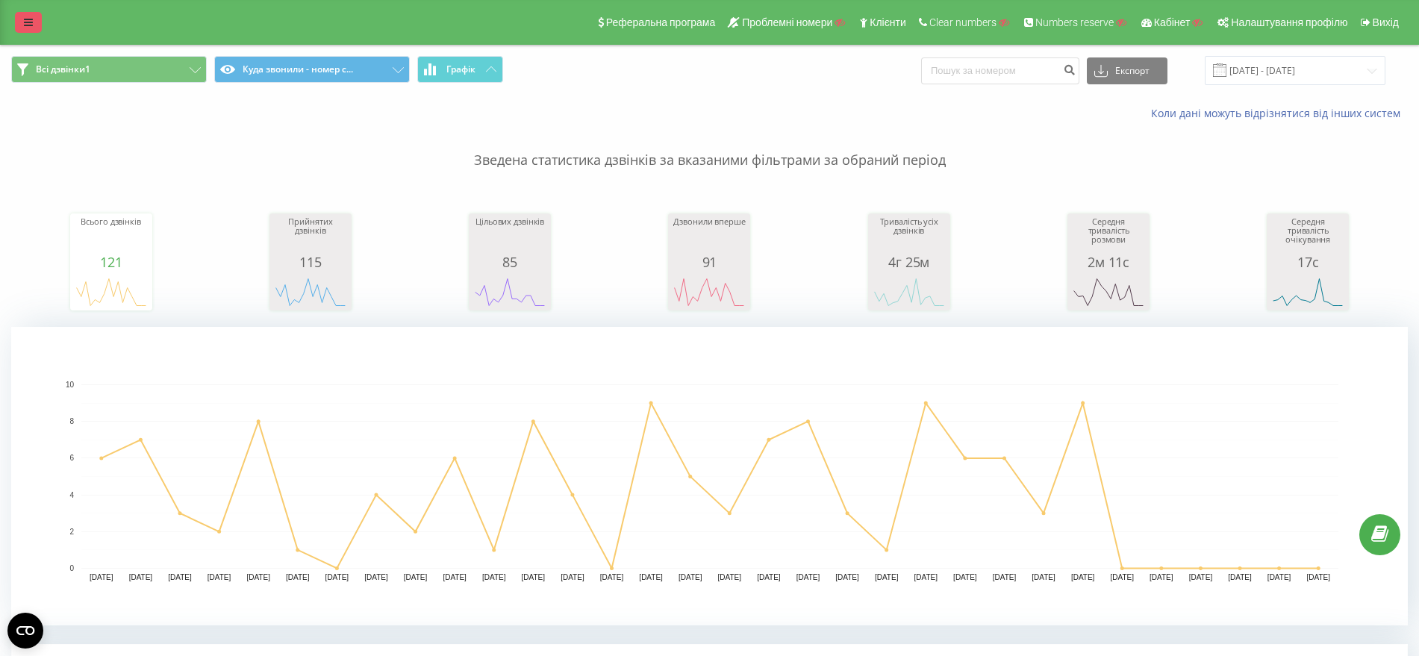
click at [31, 24] on icon at bounding box center [28, 22] width 9 height 10
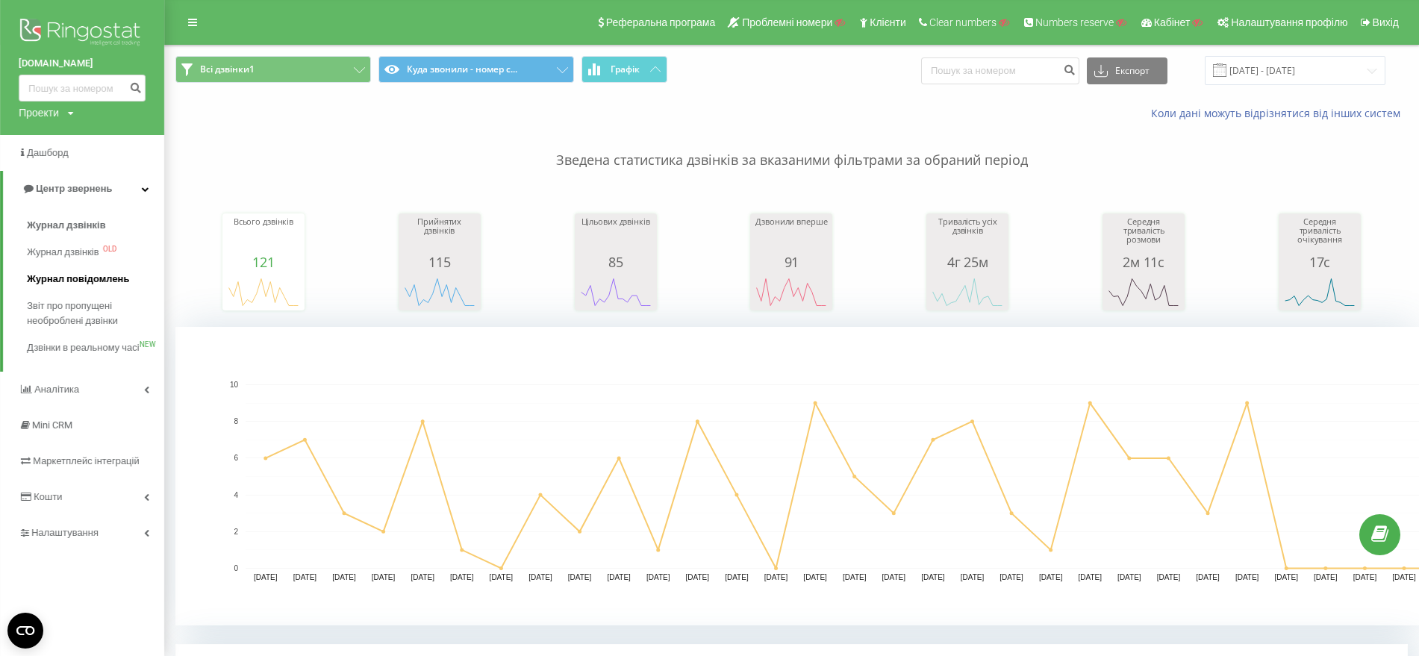
click at [50, 276] on span "Журнал повідомлень" at bounding box center [78, 279] width 102 height 15
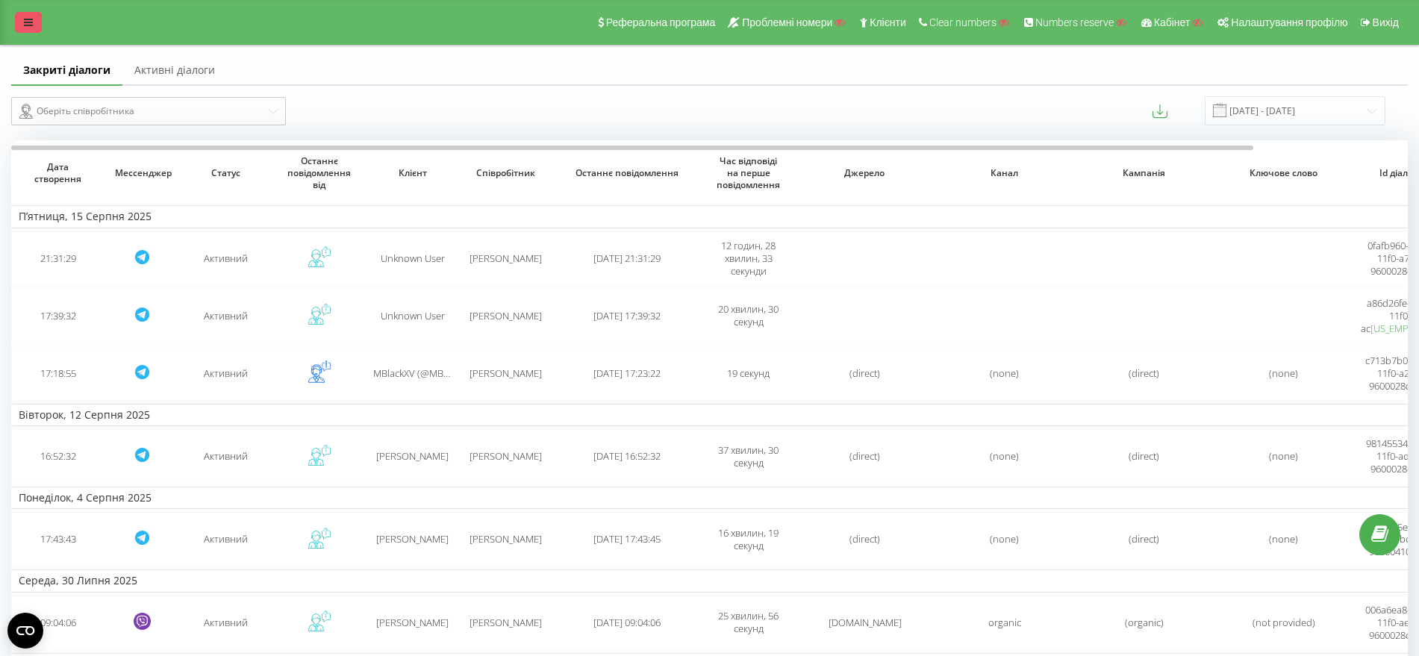
click at [15, 22] on link at bounding box center [28, 22] width 27 height 21
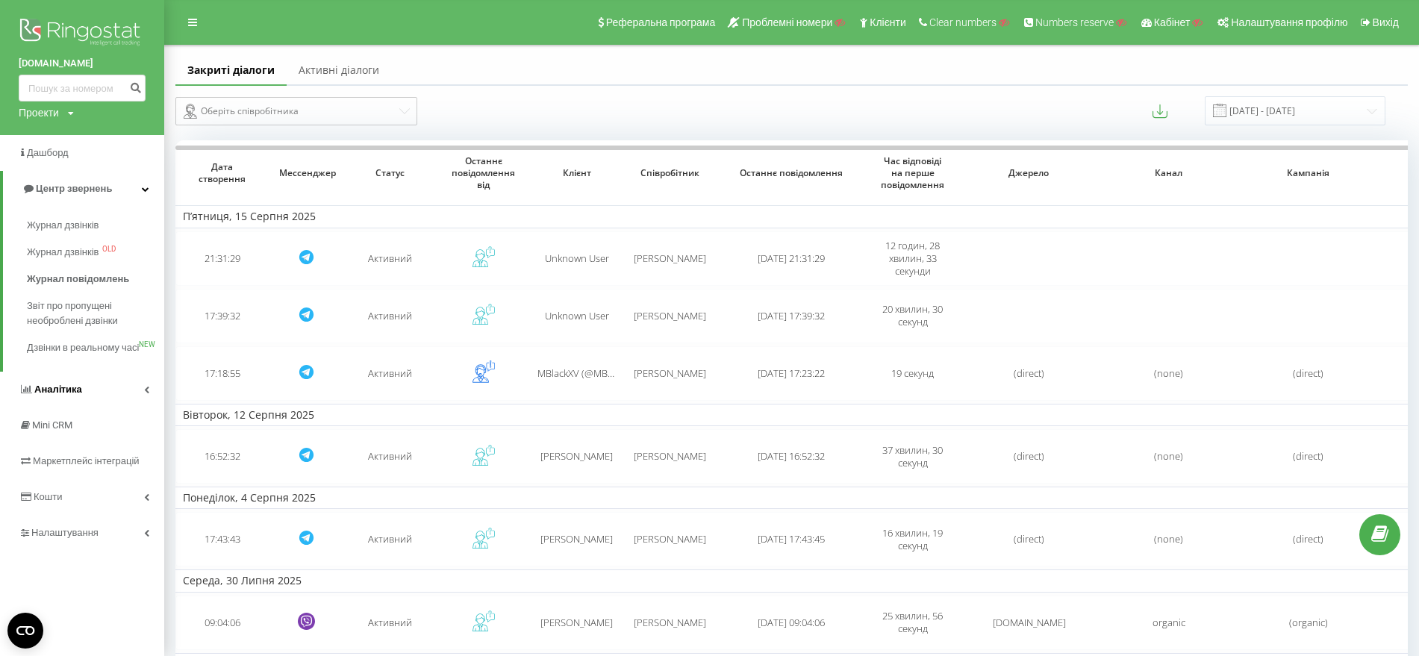
click at [69, 395] on span "Аналiтика" at bounding box center [58, 389] width 48 height 11
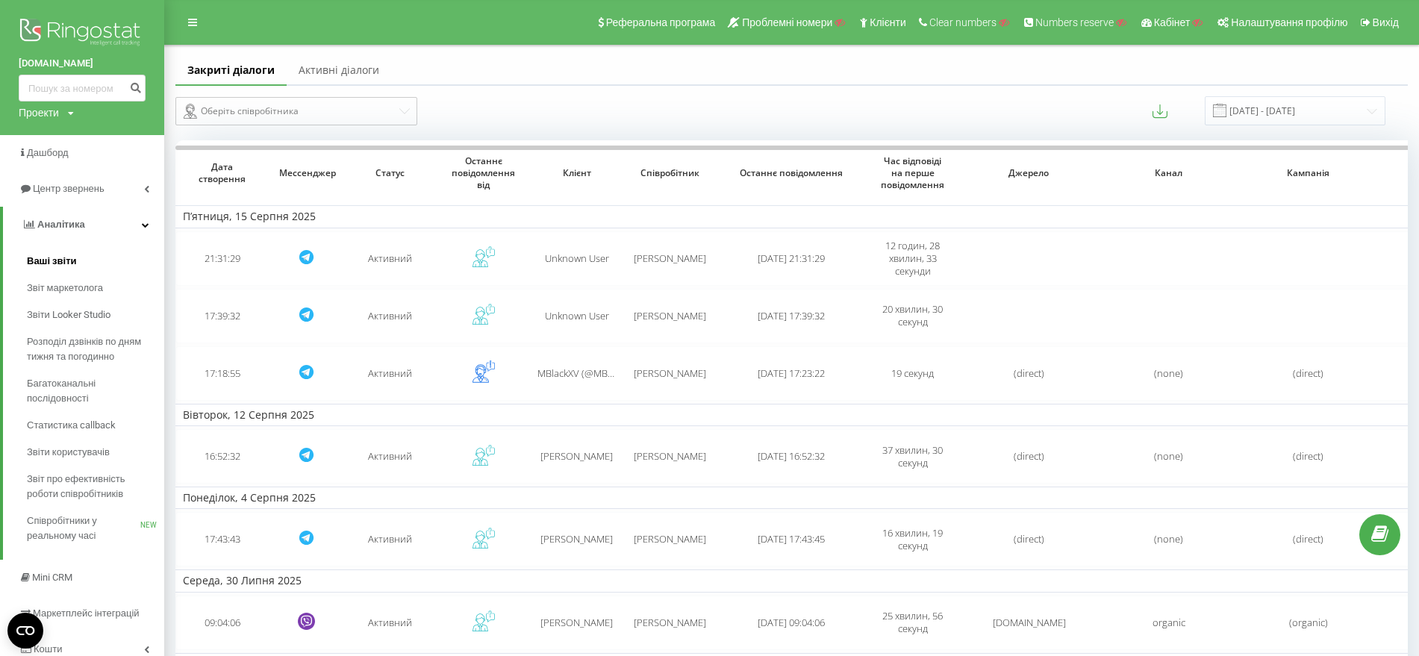
click at [34, 260] on span "Ваші звіти" at bounding box center [52, 261] width 50 height 15
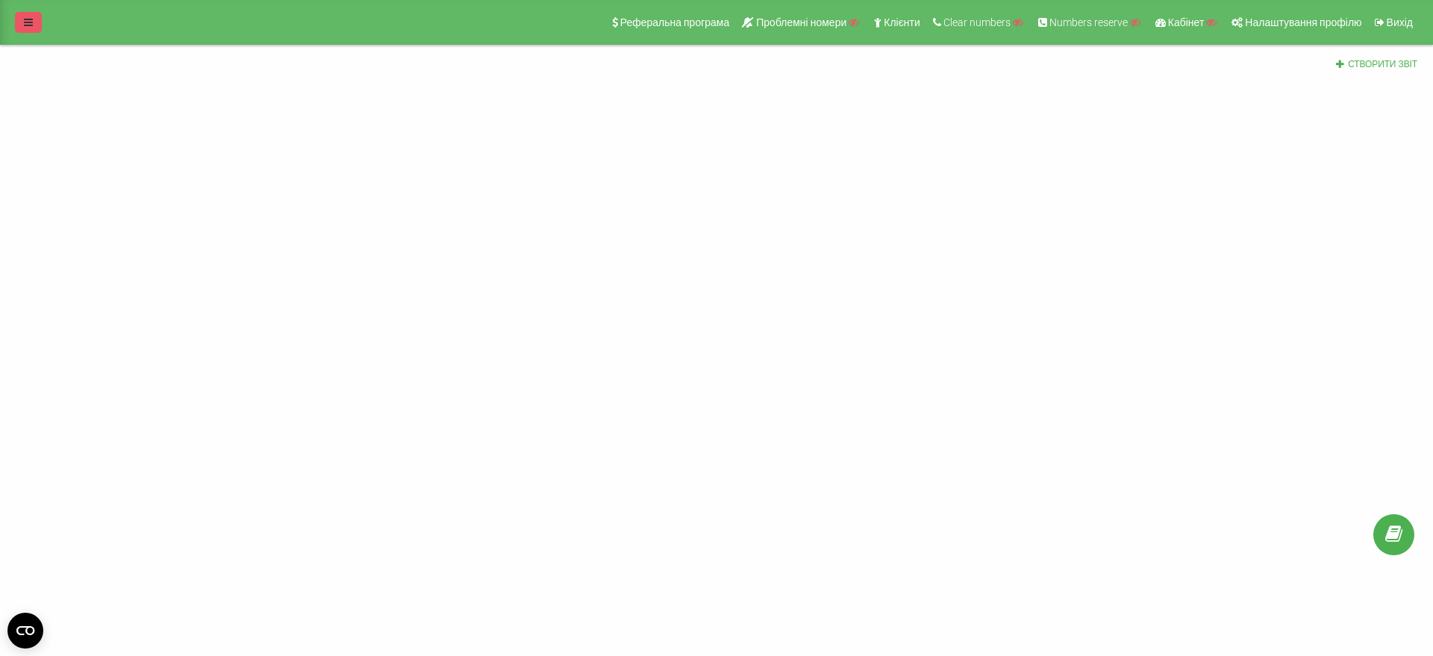
click at [23, 22] on link at bounding box center [28, 22] width 27 height 21
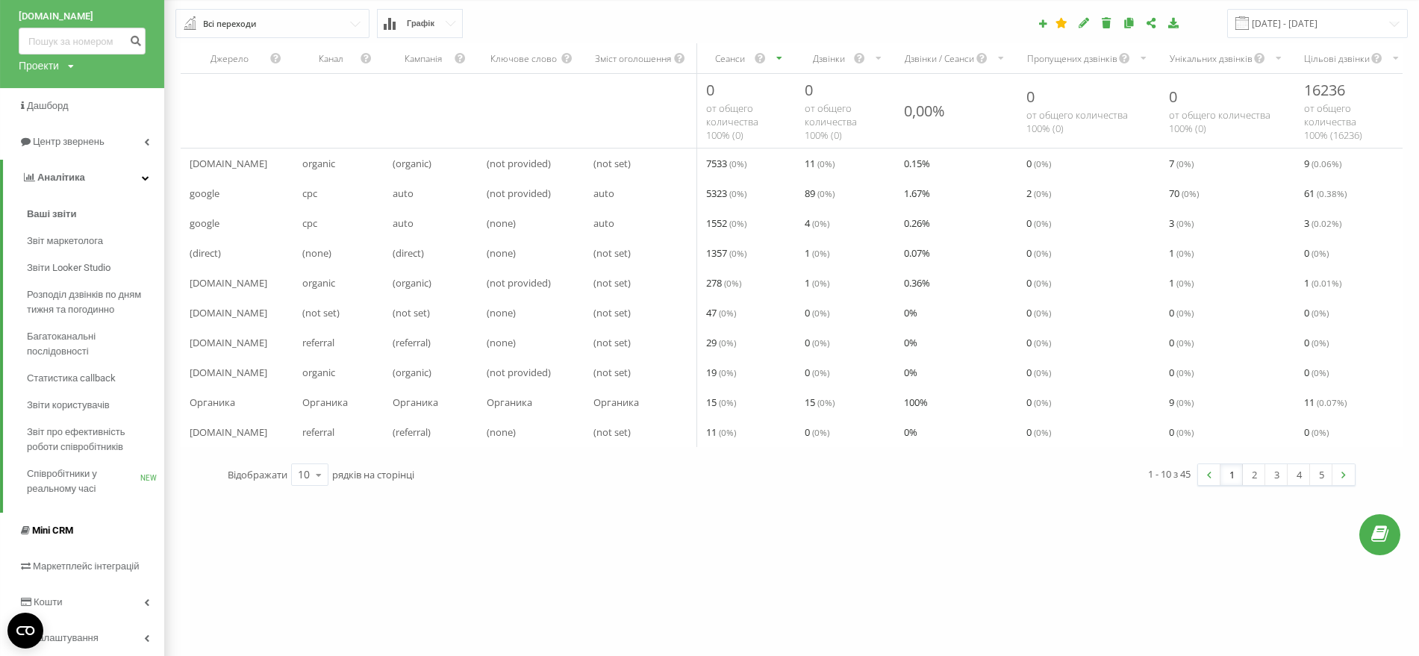
scroll to position [85, 0]
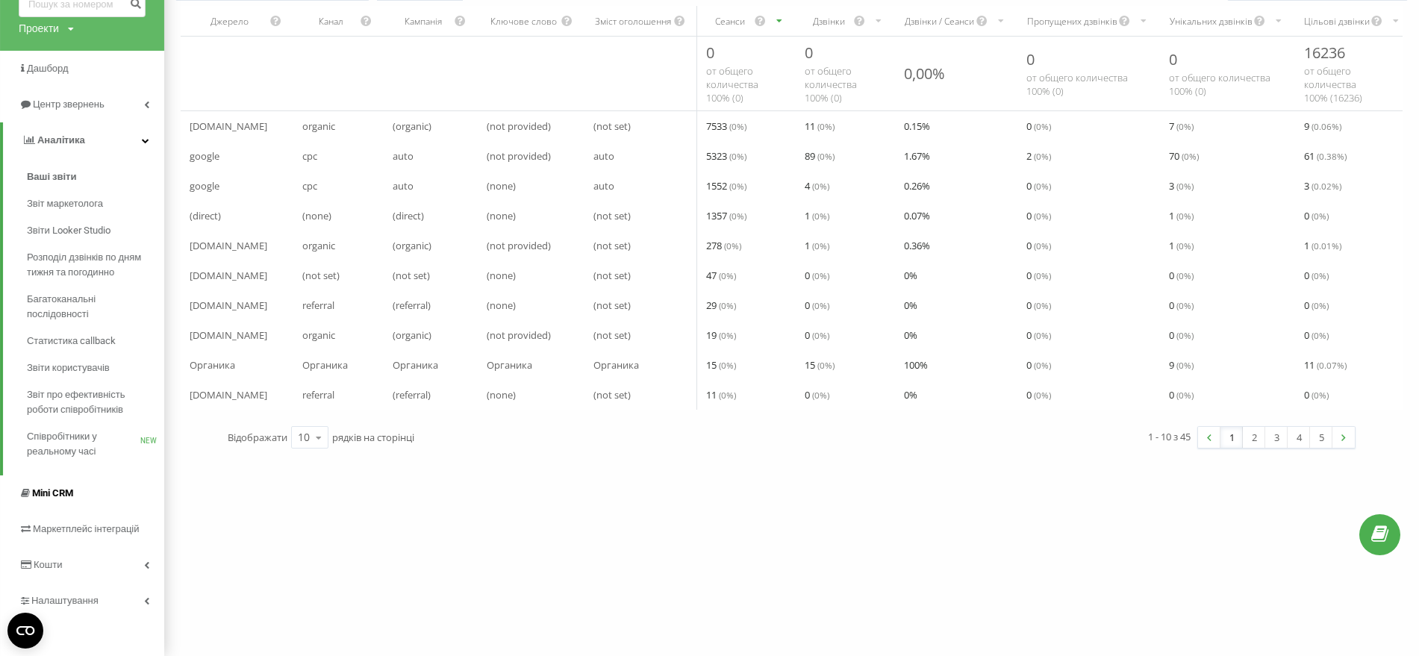
click at [37, 487] on span "Mini CRM" at bounding box center [52, 492] width 41 height 11
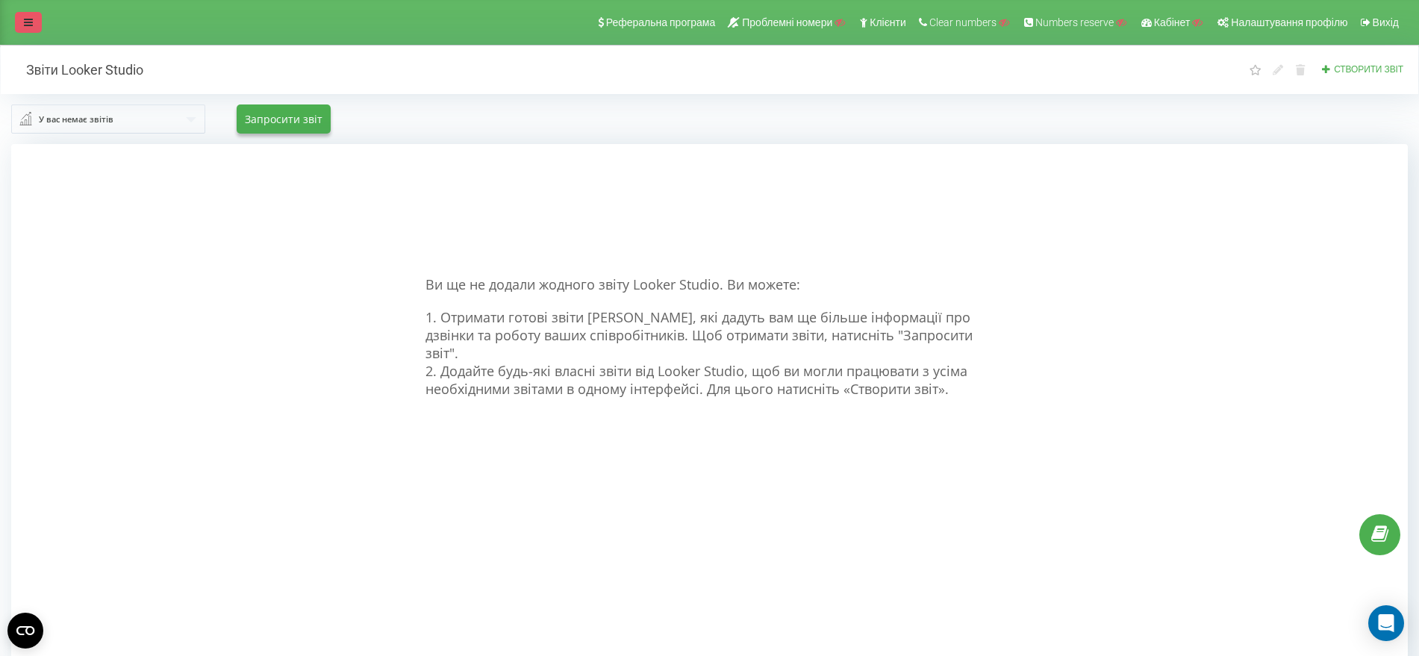
click at [26, 19] on icon at bounding box center [28, 22] width 9 height 10
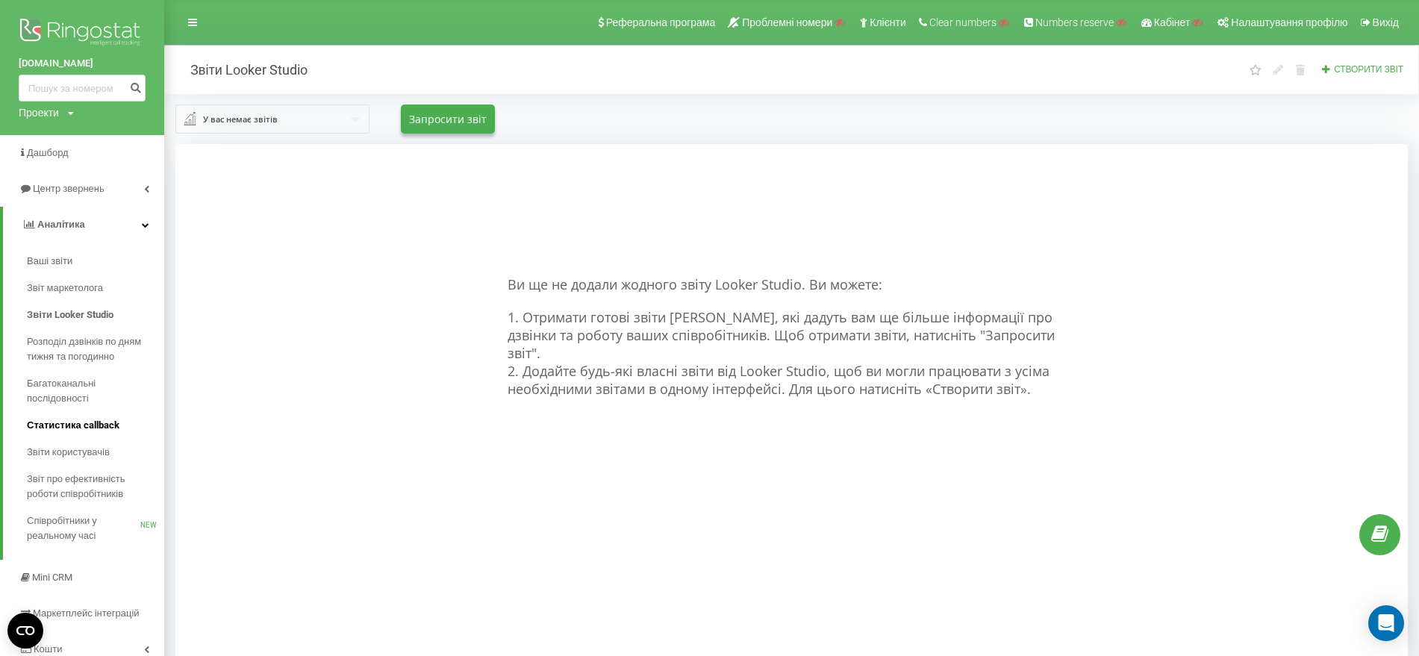
click at [61, 422] on span "Статистика callback" at bounding box center [73, 425] width 93 height 15
